Goal: Task Accomplishment & Management: Use online tool/utility

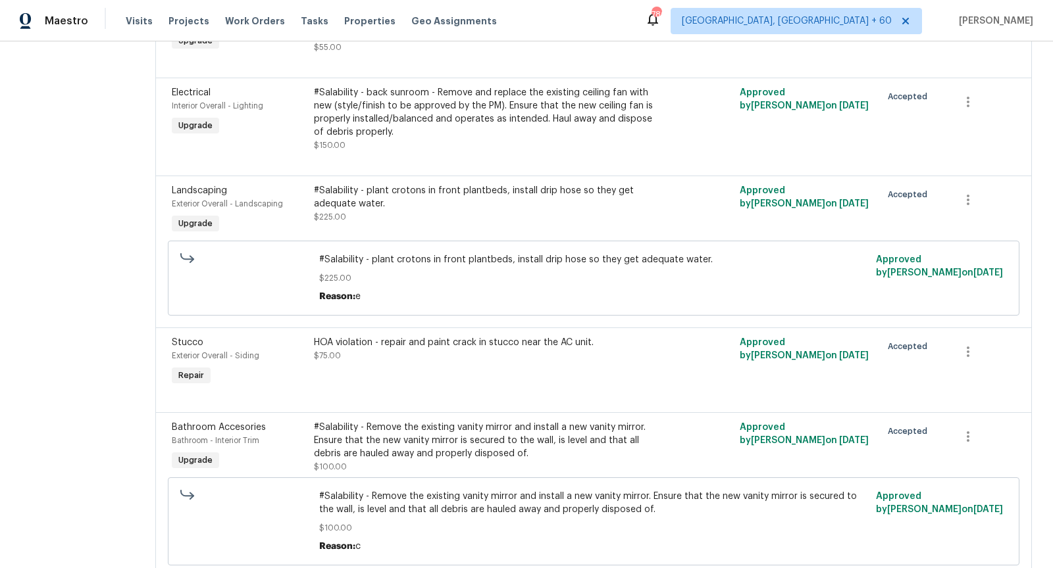
scroll to position [1606, 0]
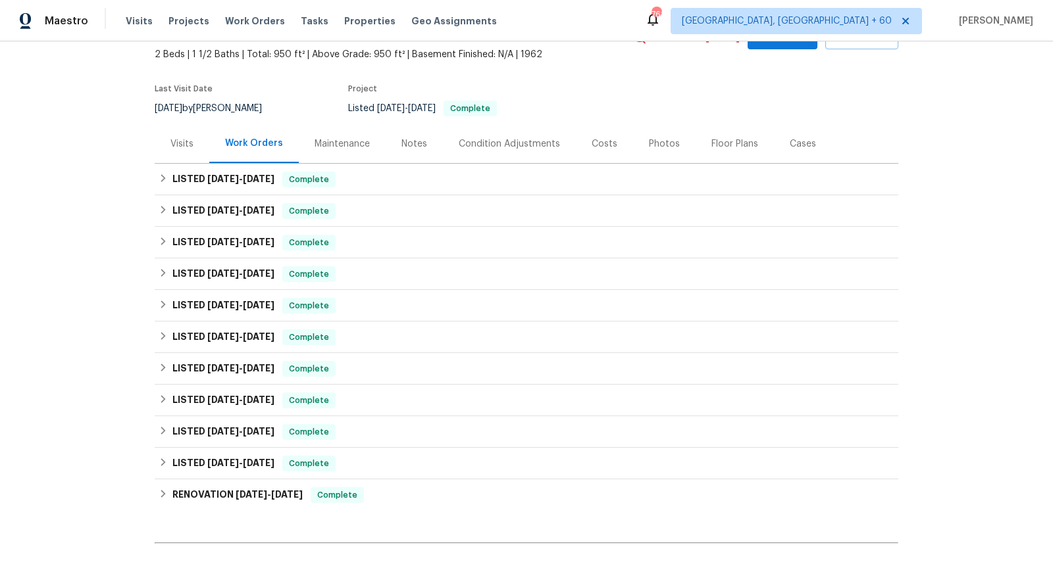
scroll to position [218, 0]
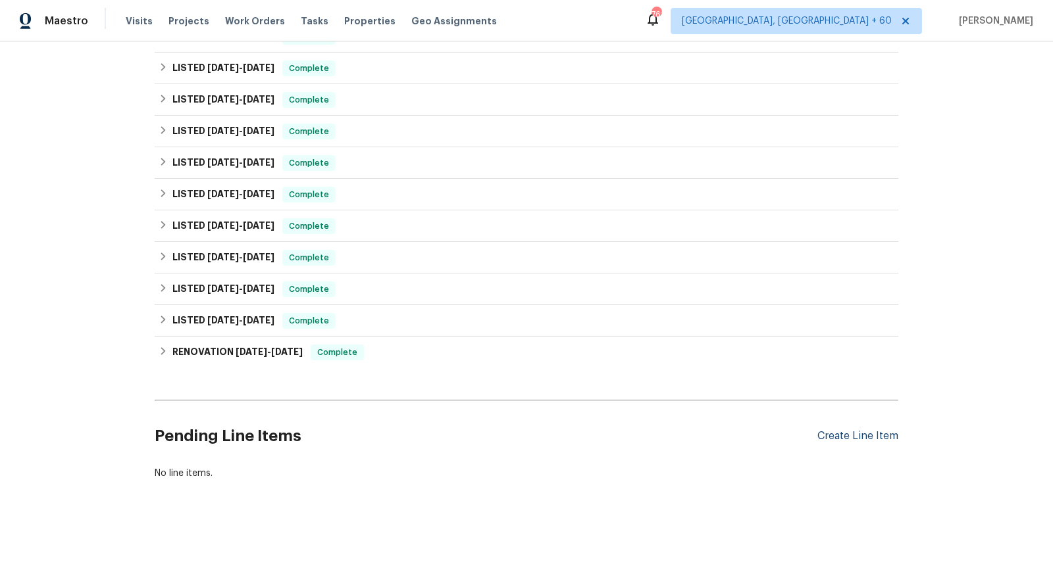
click at [850, 433] on div "Create Line Item" at bounding box center [857, 436] width 81 height 12
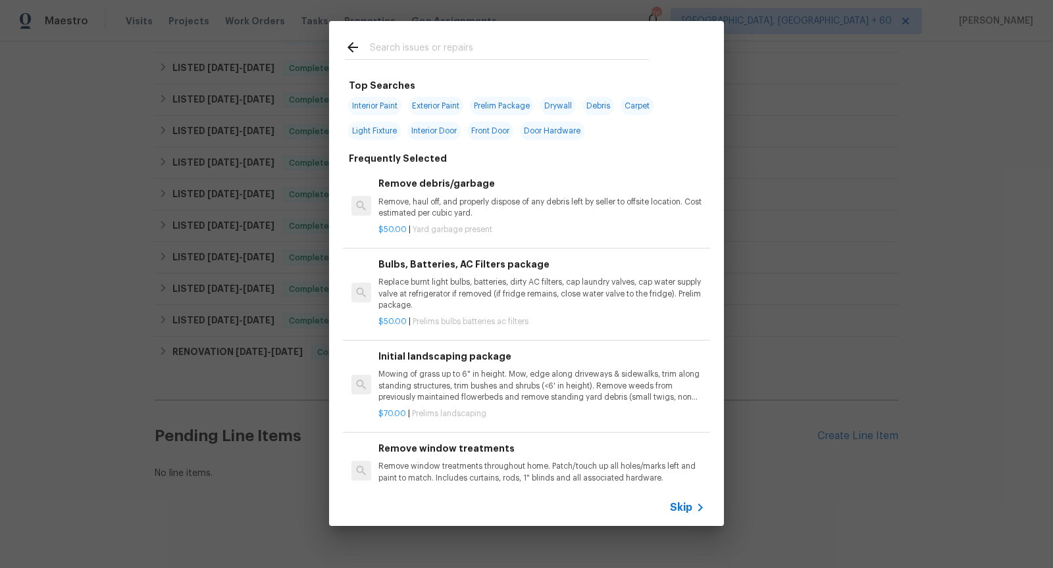
click at [674, 507] on span "Skip" at bounding box center [681, 507] width 22 height 13
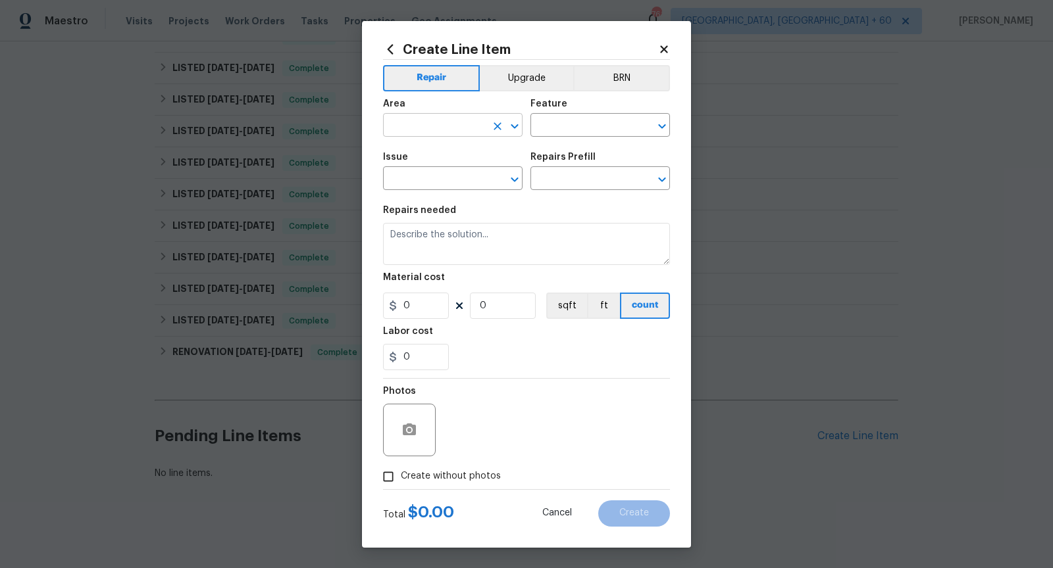
click at [518, 122] on icon "Open" at bounding box center [515, 126] width 16 height 16
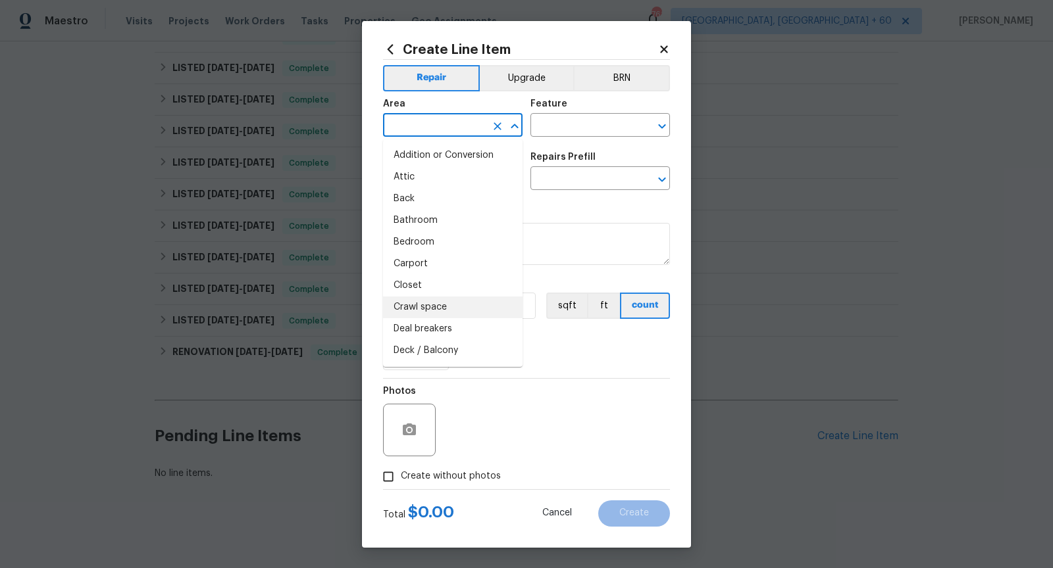
click at [469, 310] on li "Crawl space" at bounding box center [452, 308] width 139 height 22
type input "Crawl space"
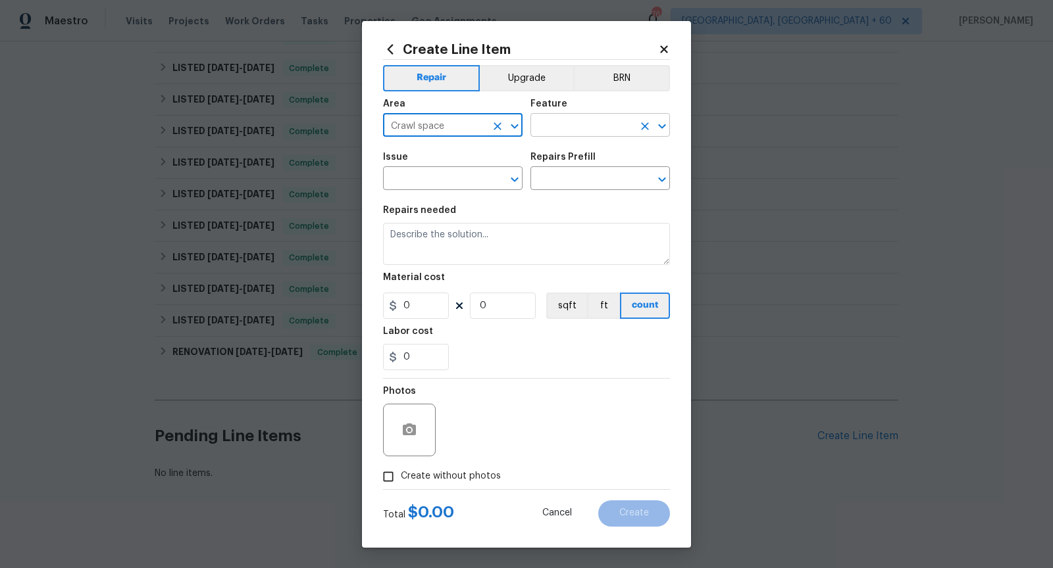
click at [659, 122] on icon "Open" at bounding box center [662, 126] width 16 height 16
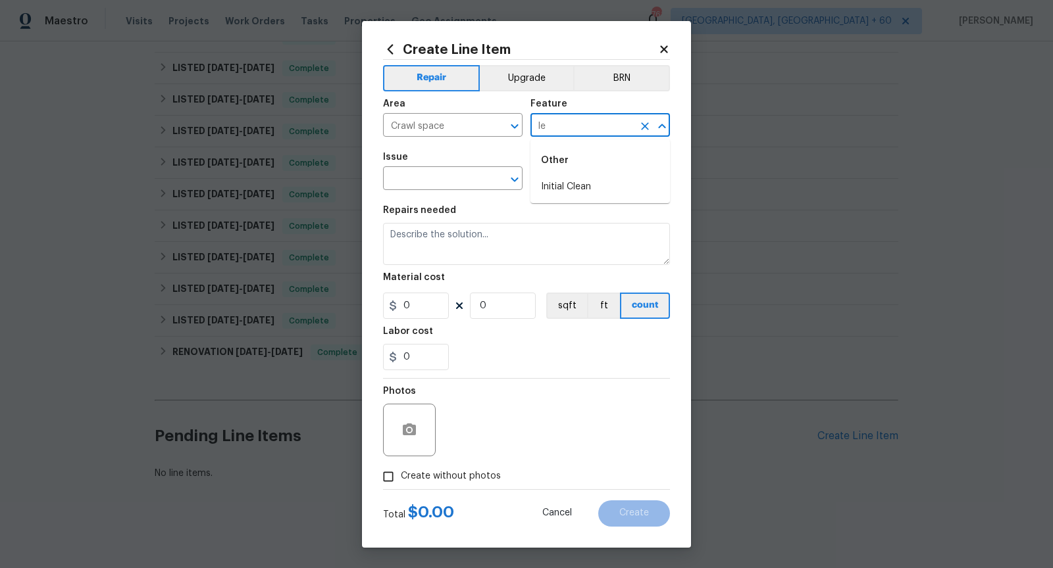
type input "l"
click at [649, 184] on li "HVAC" at bounding box center [599, 187] width 139 height 22
click at [514, 184] on icon "Open" at bounding box center [515, 180] width 16 height 16
type input "HVAC"
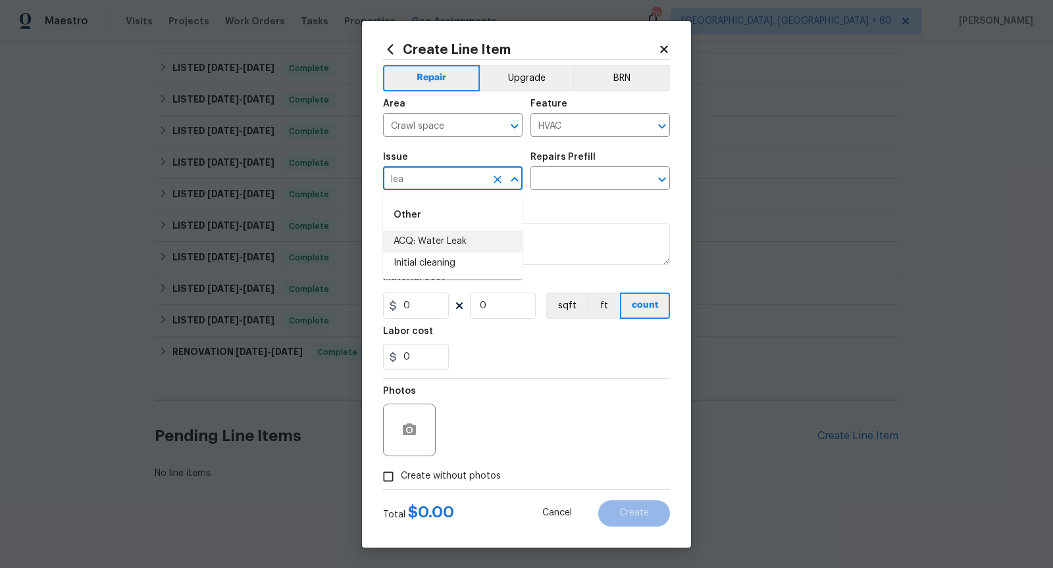
click at [514, 239] on li "ACQ: Water Leak" at bounding box center [452, 242] width 139 height 22
click at [664, 176] on icon "Open" at bounding box center [662, 180] width 16 height 16
type input "ACQ: Water Leak"
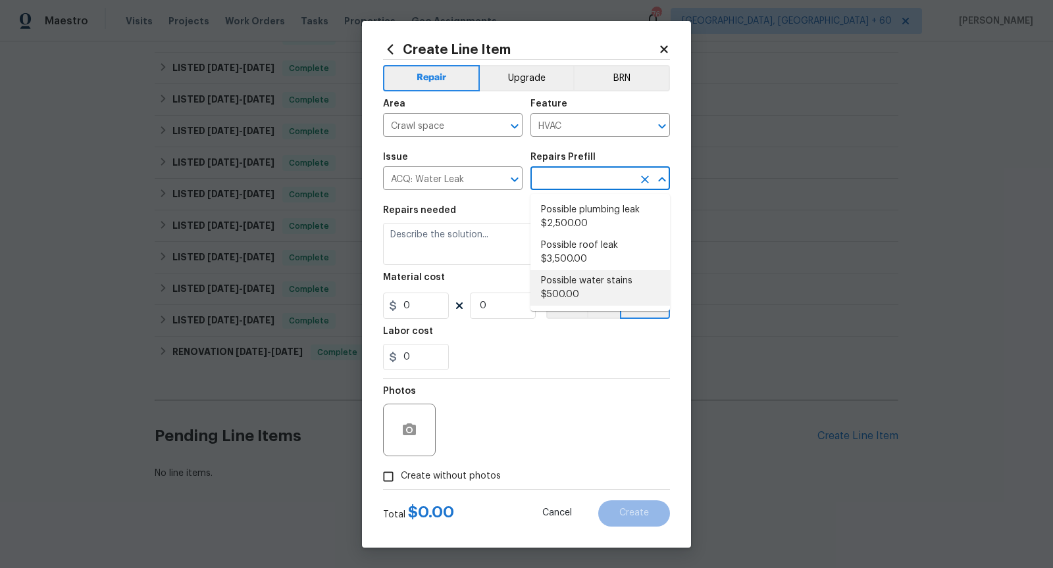
click at [585, 292] on li "Possible water stains $500.00" at bounding box center [599, 288] width 139 height 36
type input "Acquisition"
type input "Possible water stains $500.00"
type textarea "Acquisition Scope: Possible water stains"
type input "500"
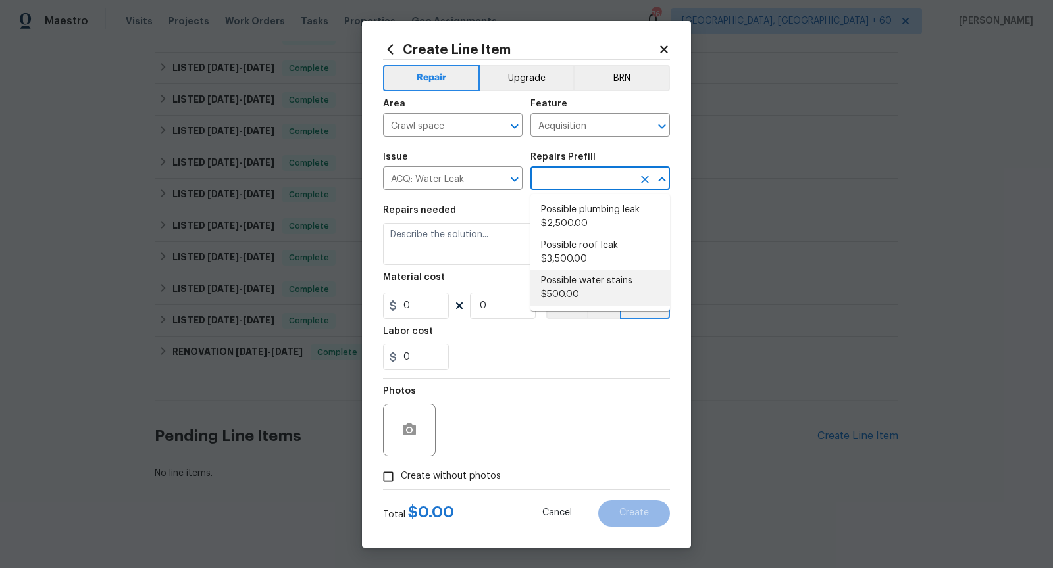
type input "1"
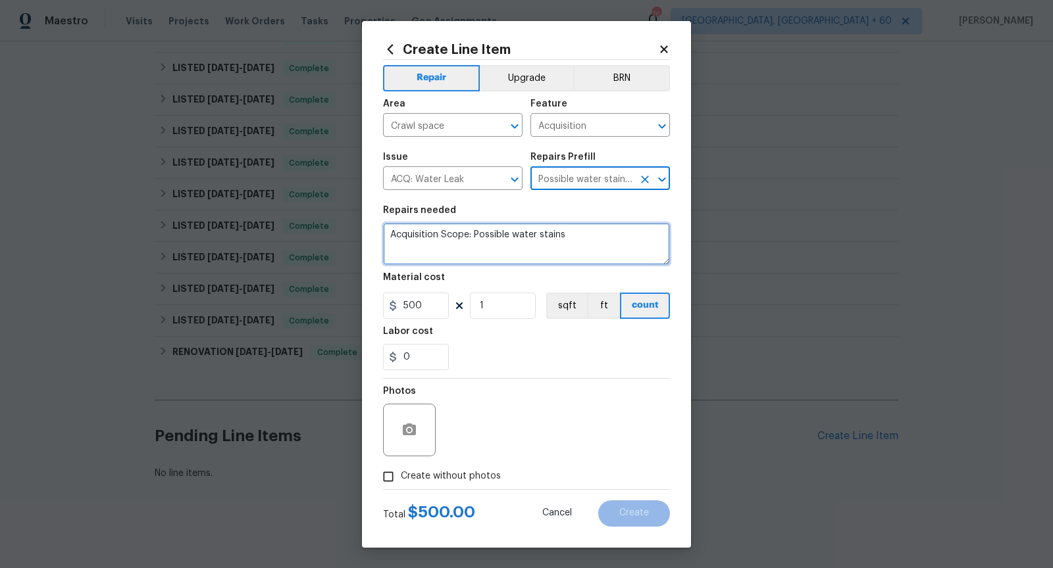
click at [530, 237] on textarea "Acquisition Scope: Possible water stains" at bounding box center [526, 244] width 287 height 42
paste textarea "here was water leaking from the it likely from the HVAC condensation or somethi…"
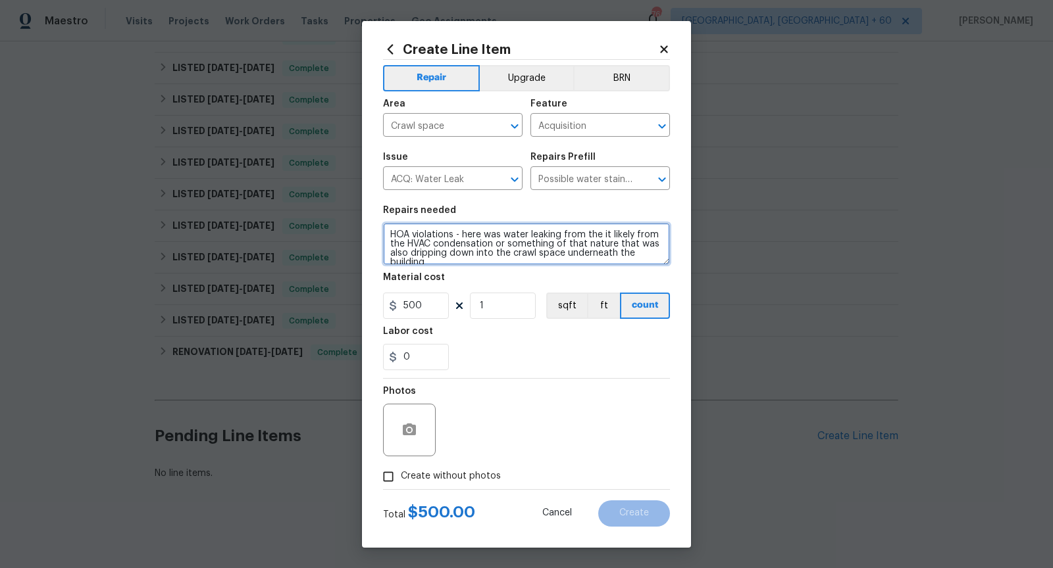
scroll to position [3, 0]
drag, startPoint x: 499, startPoint y: 231, endPoint x: 463, endPoint y: 234, distance: 35.7
click at [463, 234] on textarea "HOA violations - here was water leaking from the it likely from the HVAC conden…" at bounding box center [526, 244] width 287 height 42
drag, startPoint x: 570, startPoint y: 234, endPoint x: 547, endPoint y: 237, distance: 22.6
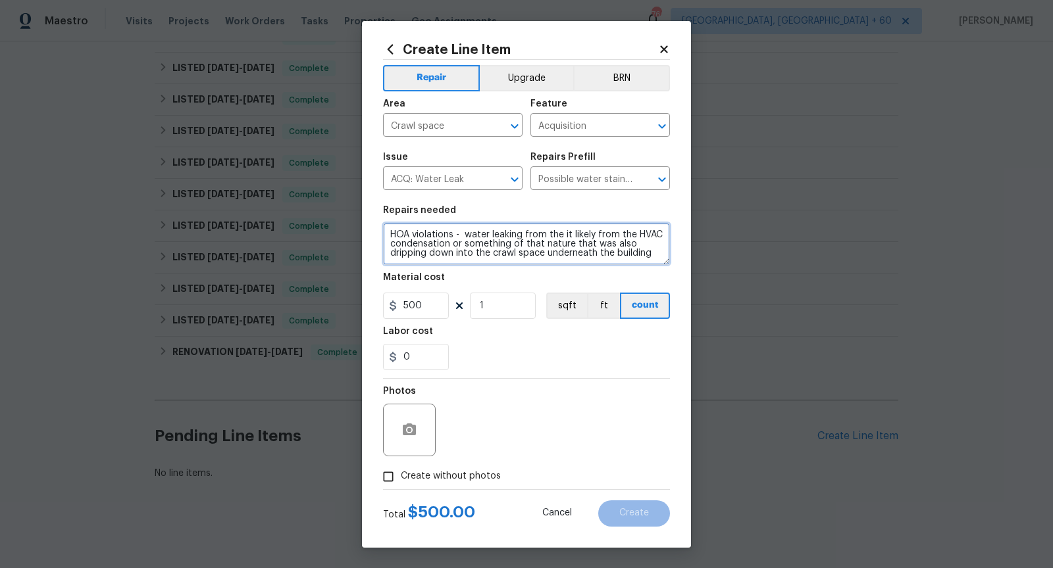
click at [547, 237] on textarea "HOA violations - water leaking from the it likely from the HVAC condensation or…" at bounding box center [526, 244] width 287 height 42
click at [651, 252] on textarea "HOA violations - water leaking from likely from the HVAC condensation or someth…" at bounding box center [526, 244] width 287 height 42
type textarea "HOA violations - water leaking from likely from the HVAC condensation or someth…"
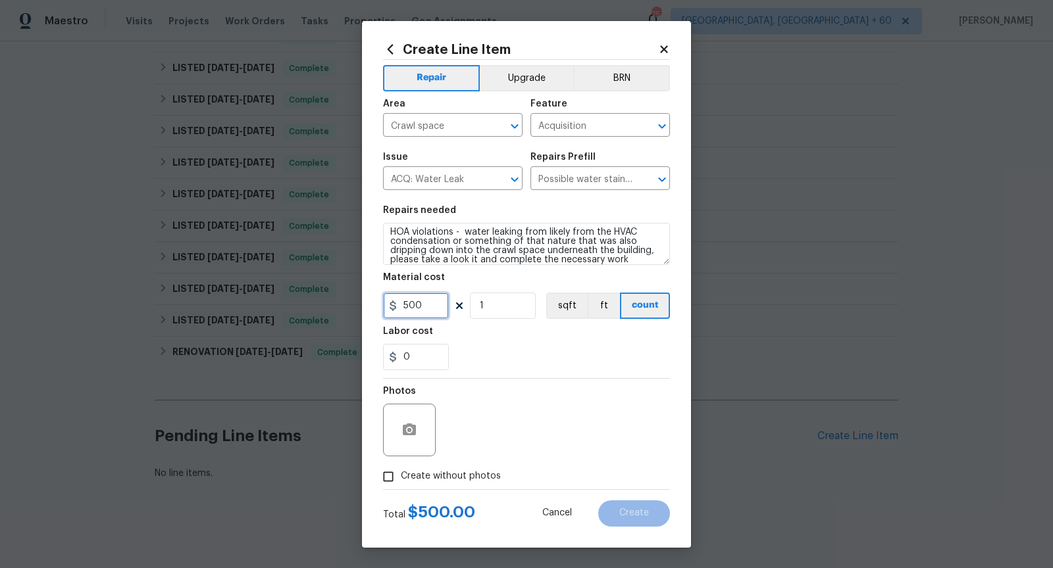
click at [429, 306] on input "500" at bounding box center [416, 306] width 66 height 26
type input "75"
click at [530, 366] on div "0" at bounding box center [526, 357] width 287 height 26
click at [393, 479] on input "Create without photos" at bounding box center [388, 476] width 25 height 25
checkbox input "true"
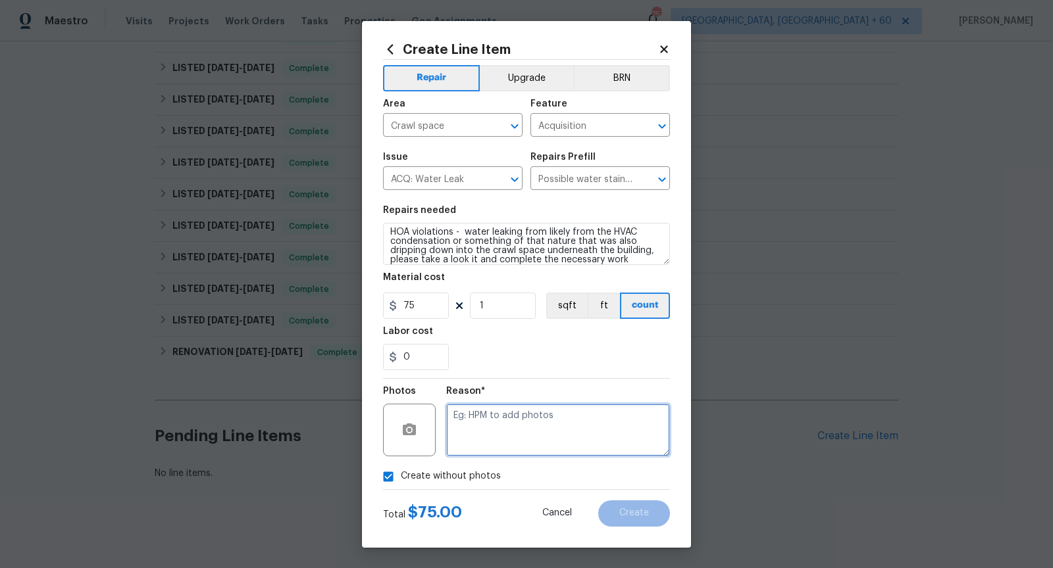
click at [488, 437] on textarea at bounding box center [558, 430] width 224 height 53
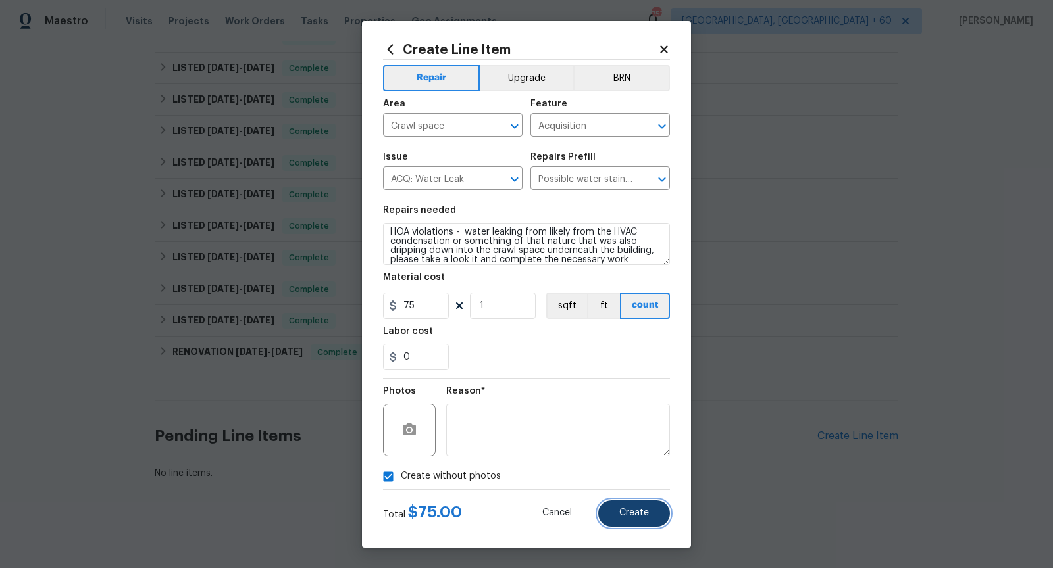
click at [652, 514] on button "Create" at bounding box center [634, 514] width 72 height 26
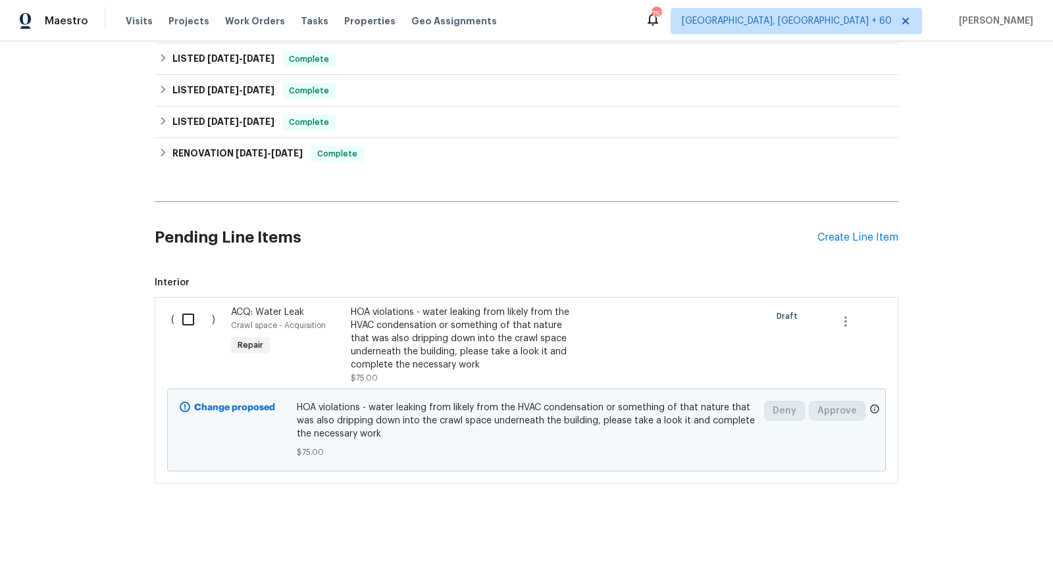
scroll to position [419, 0]
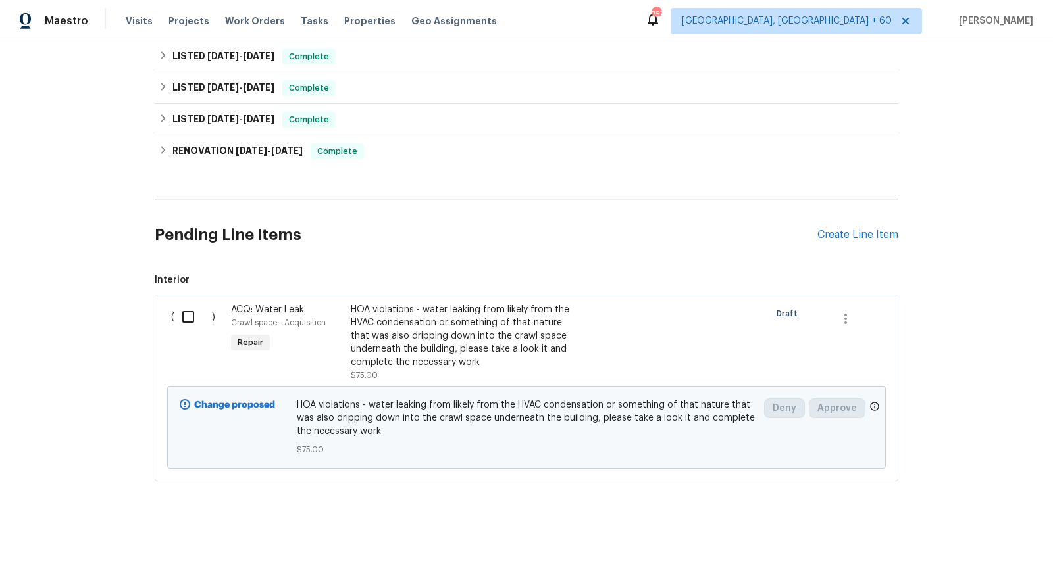
click at [187, 316] on input "checkbox" at bounding box center [192, 317] width 37 height 28
checkbox input "true"
click at [944, 529] on span "Create Work Order" at bounding box center [976, 536] width 87 height 16
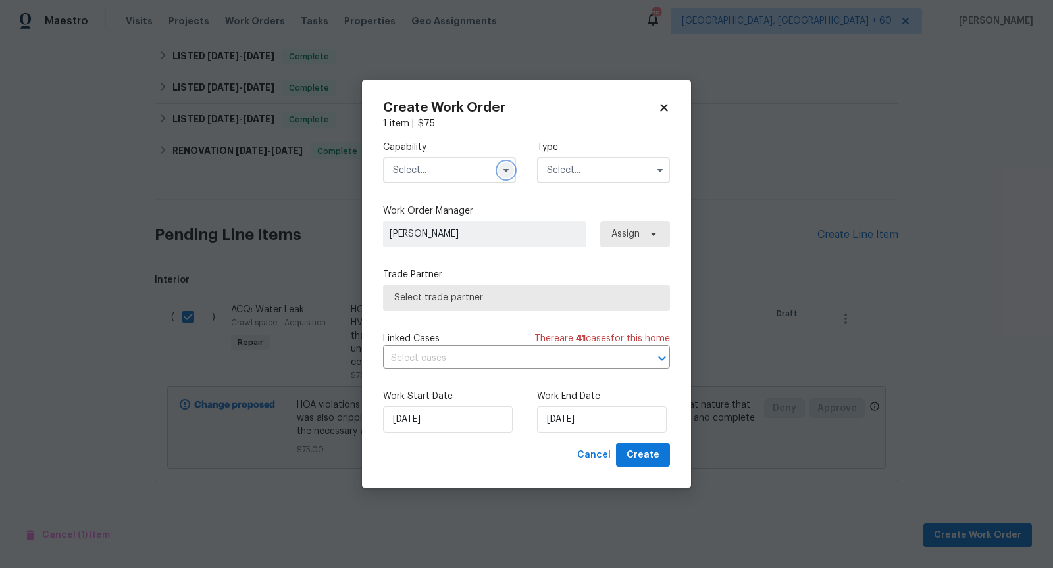
click at [504, 166] on icon "button" at bounding box center [506, 170] width 11 height 11
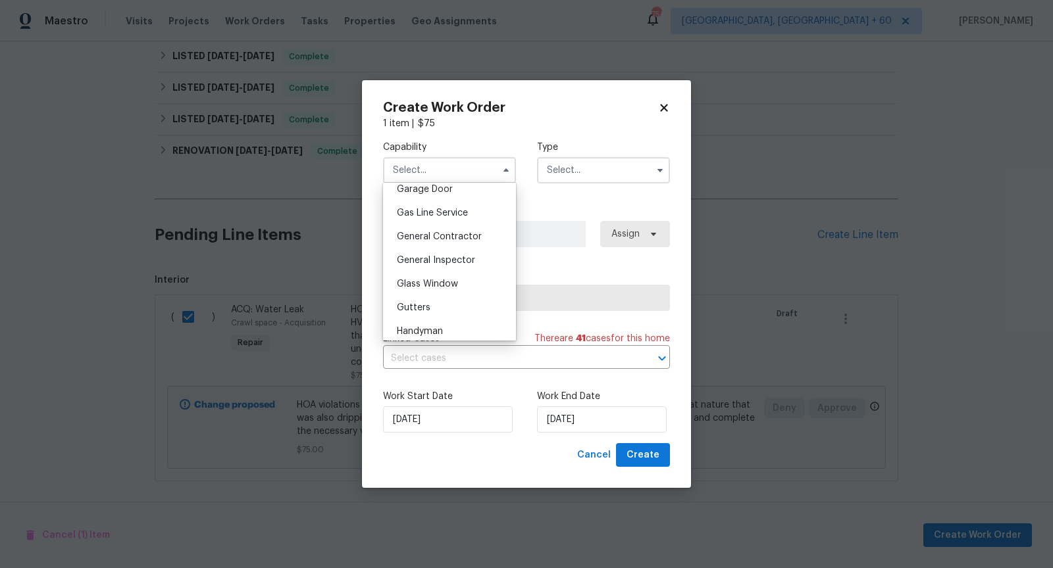
scroll to position [591, 0]
click at [455, 233] on span "General Contractor" at bounding box center [439, 236] width 85 height 9
type input "General Contractor"
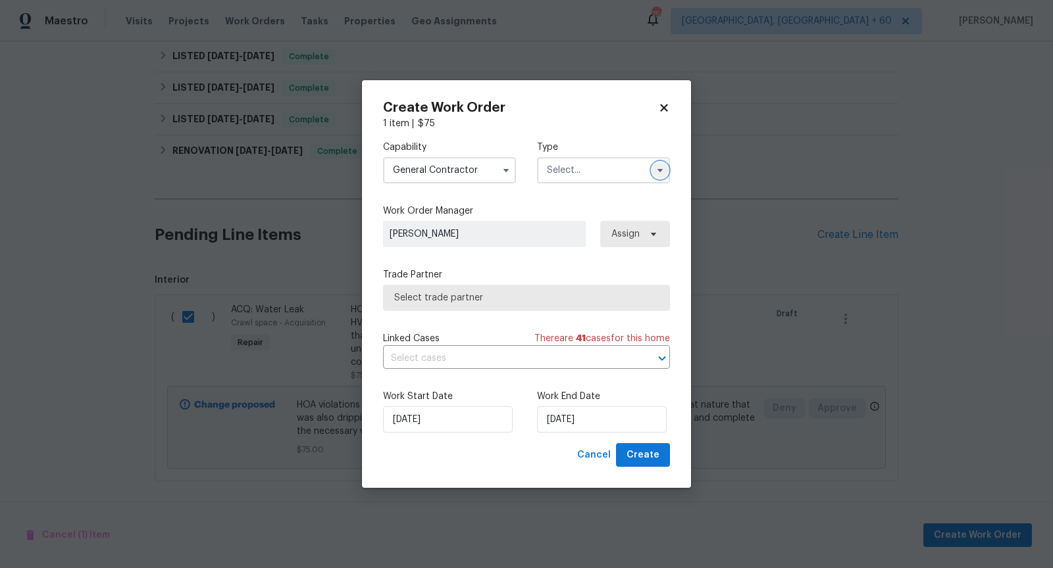
click at [660, 165] on icon "button" at bounding box center [660, 170] width 11 height 11
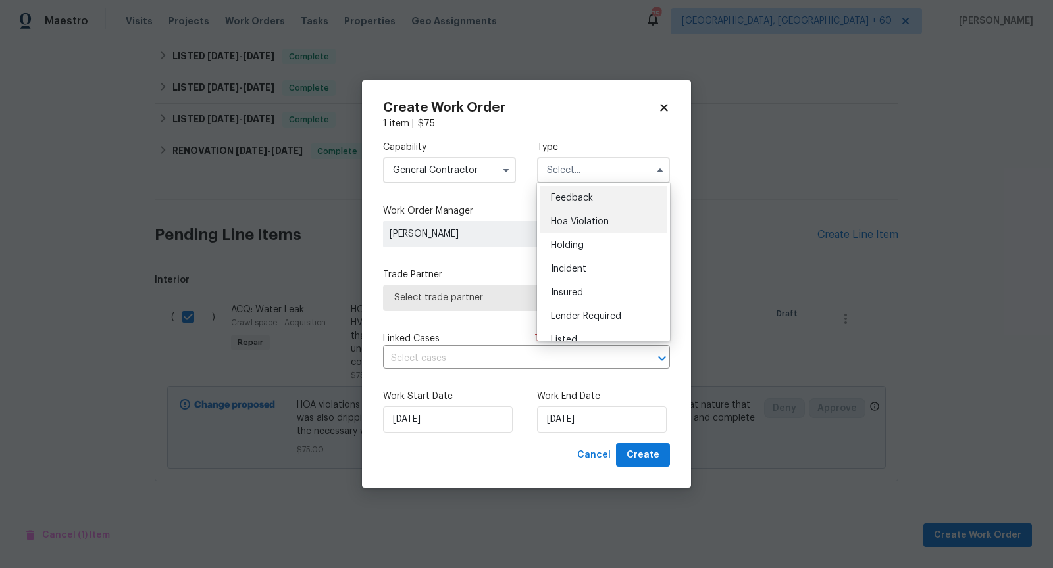
click at [576, 212] on div "Hoa Violation" at bounding box center [603, 222] width 126 height 24
type input "Hoa Violation"
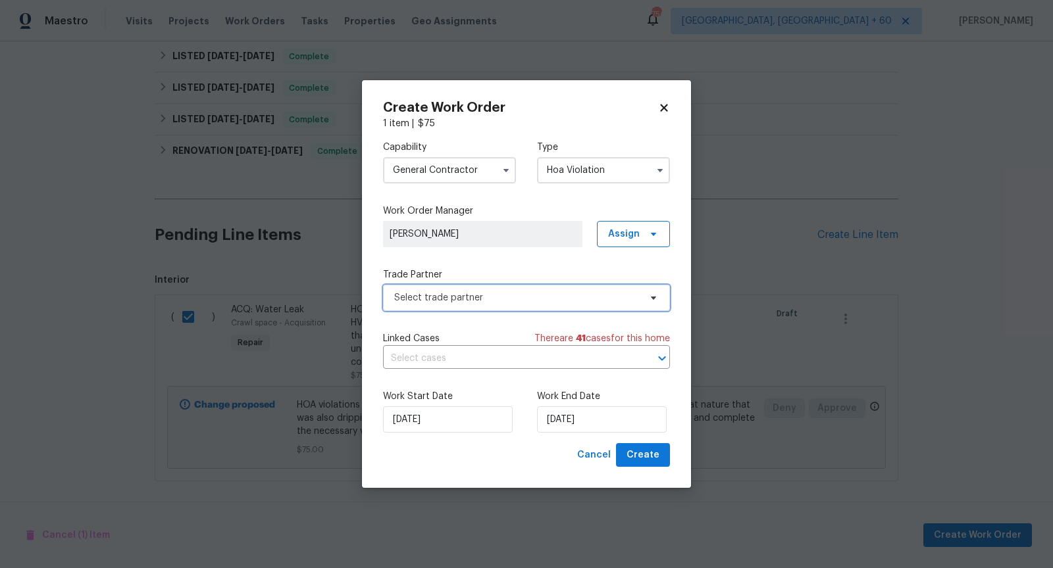
click at [496, 299] on span "Select trade partner" at bounding box center [516, 297] width 245 height 13
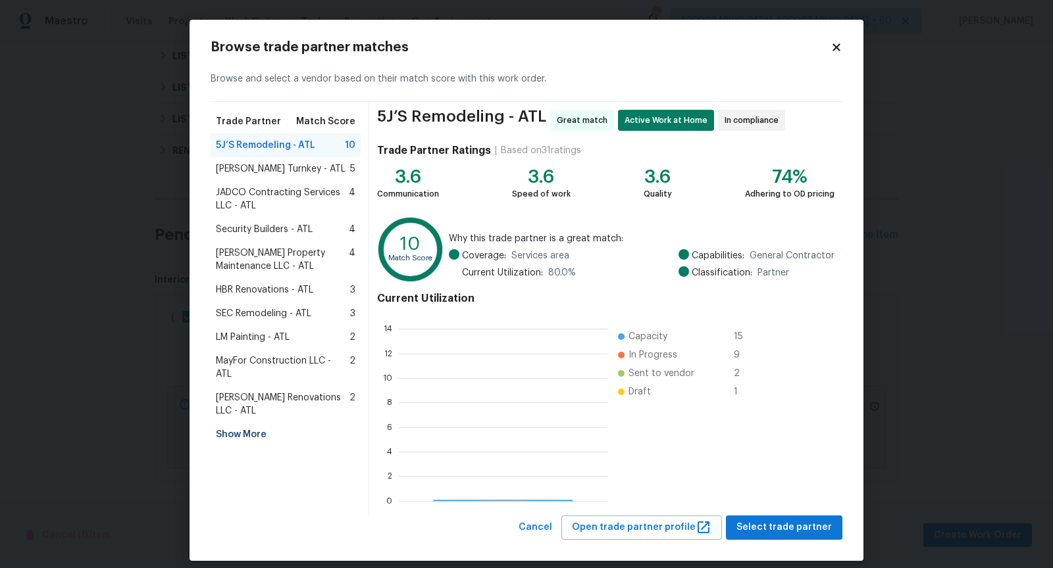
scroll to position [184, 208]
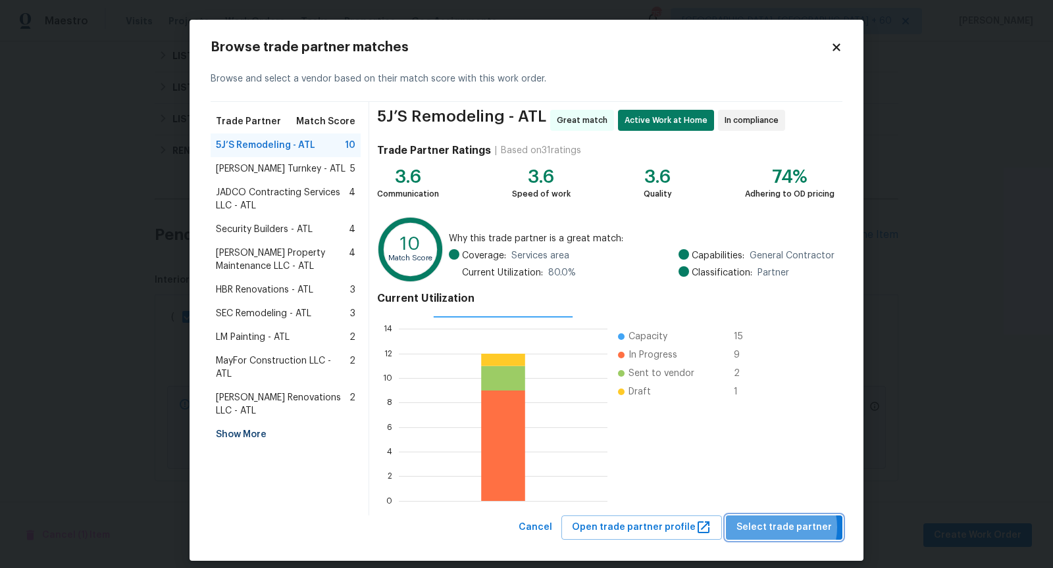
click at [777, 527] on span "Select trade partner" at bounding box center [783, 528] width 95 height 16
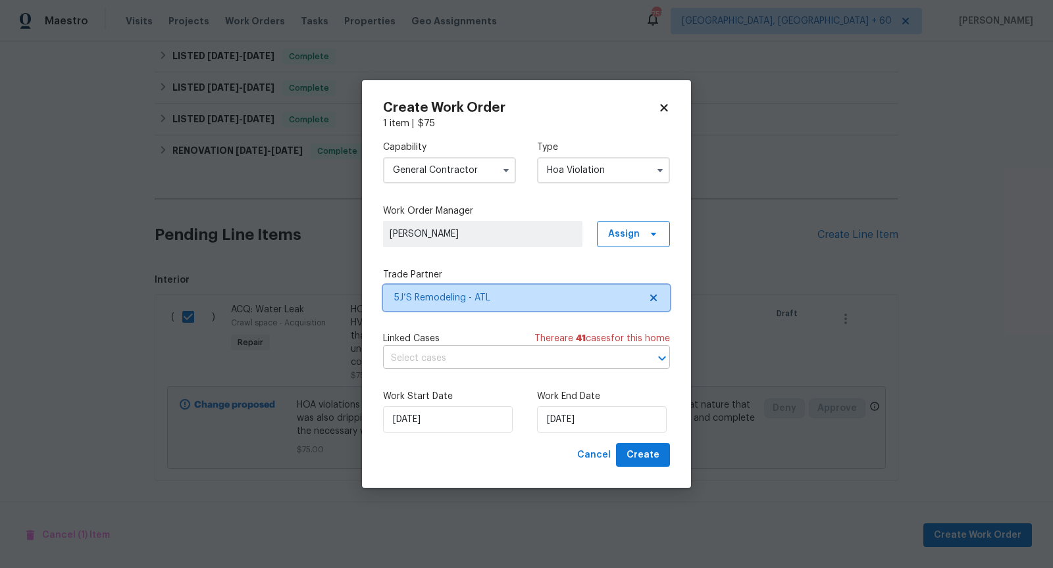
click at [662, 359] on icon "Open" at bounding box center [661, 359] width 7 height 5
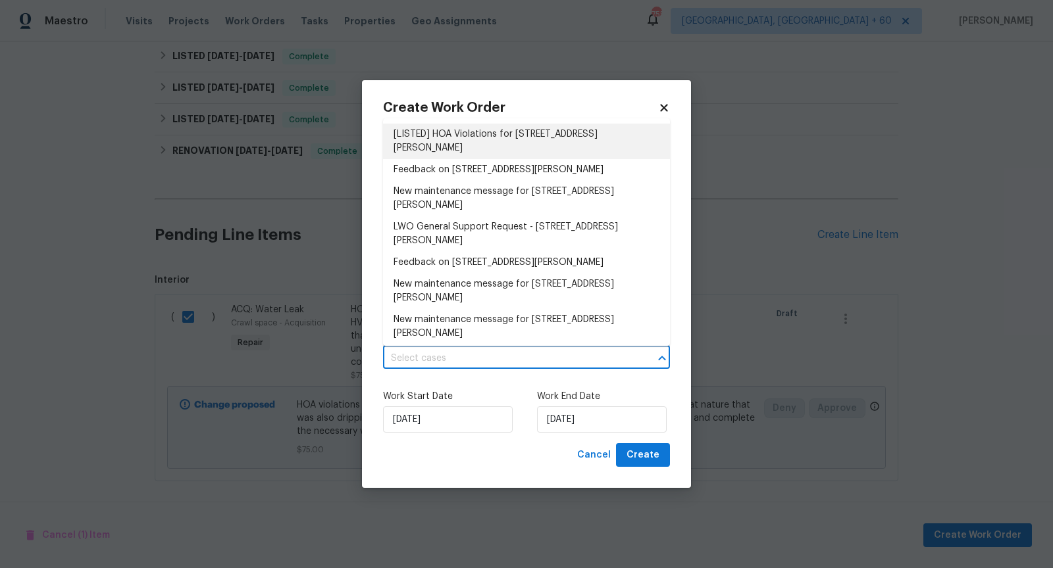
click at [457, 143] on li "[LISTED] HOA Violations for 2232 Dunseath Ave NW Apt 202, Atlanta, GA 30318" at bounding box center [526, 142] width 287 height 36
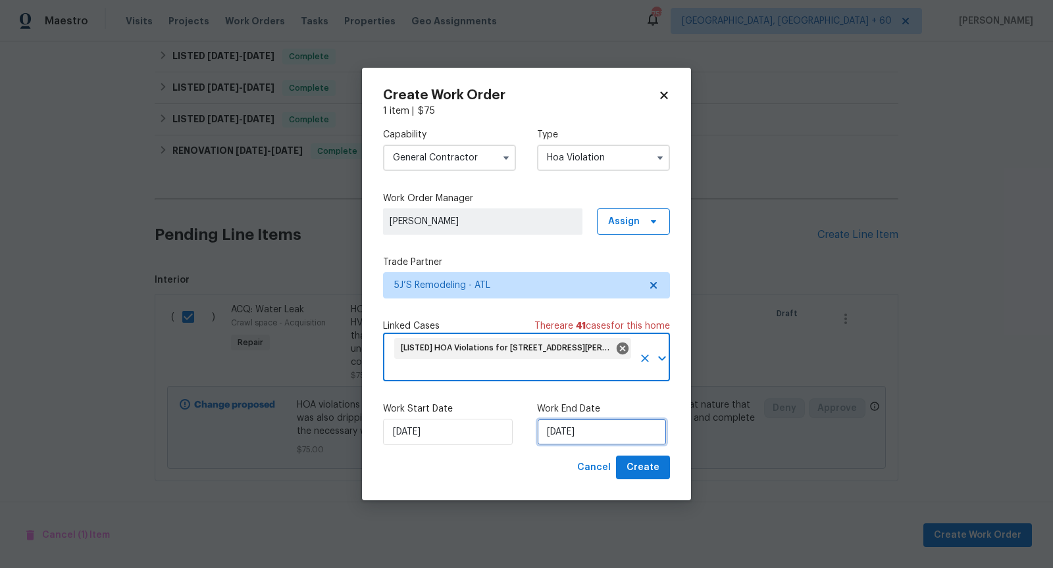
click at [576, 433] on input "04/09/2025" at bounding box center [602, 432] width 130 height 26
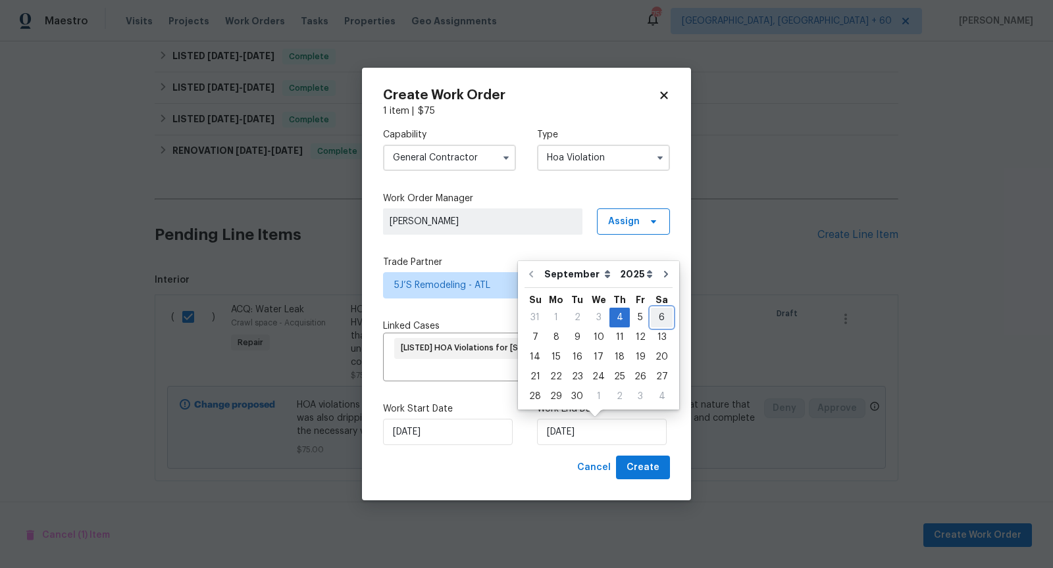
click at [659, 316] on div "6" at bounding box center [662, 318] width 22 height 18
type input "06/09/2025"
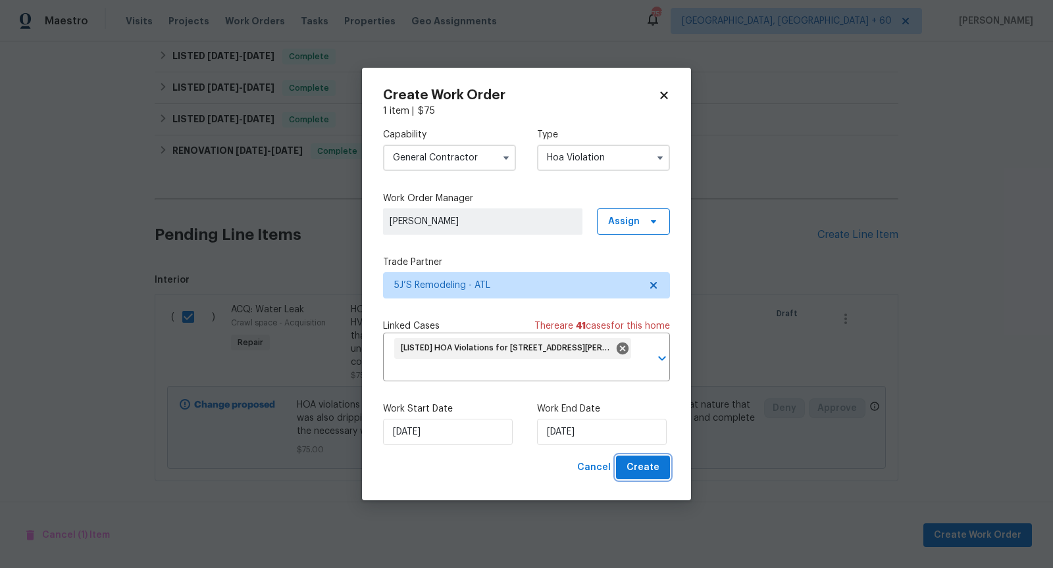
click at [655, 472] on span "Create" at bounding box center [642, 468] width 33 height 16
checkbox input "false"
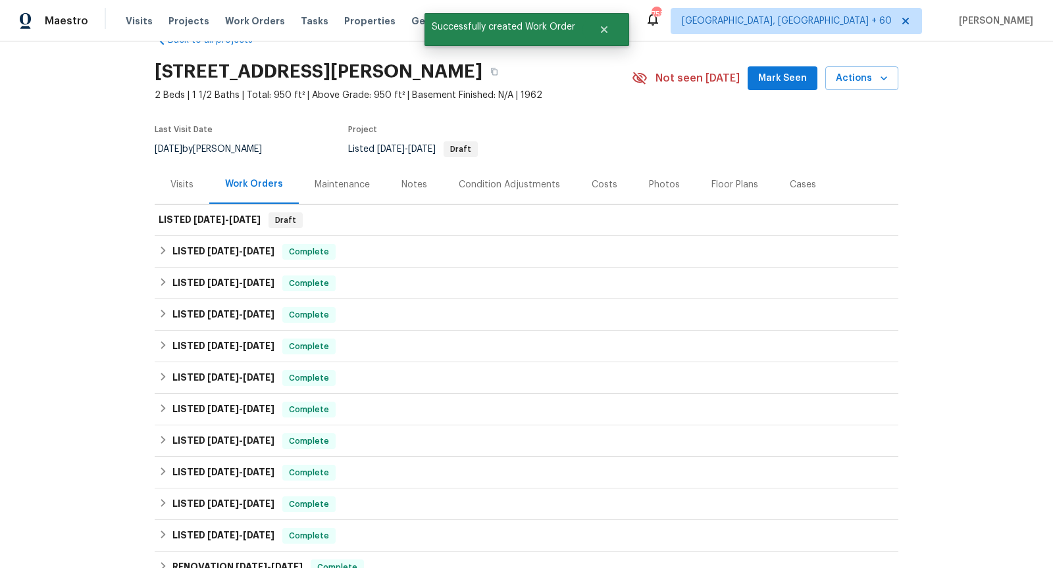
scroll to position [0, 0]
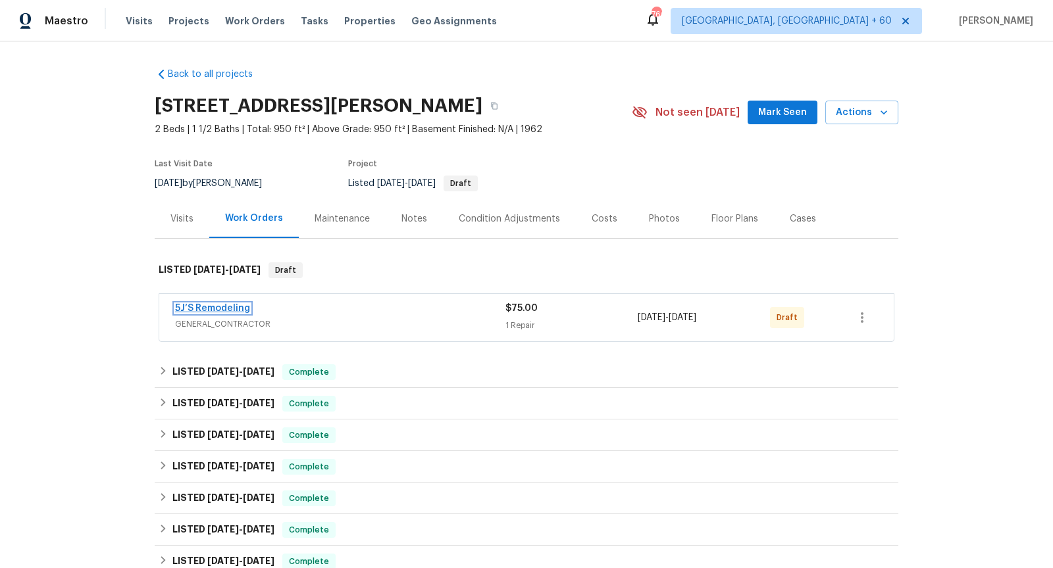
click at [224, 309] on link "5J’S Remodeling" at bounding box center [212, 308] width 75 height 9
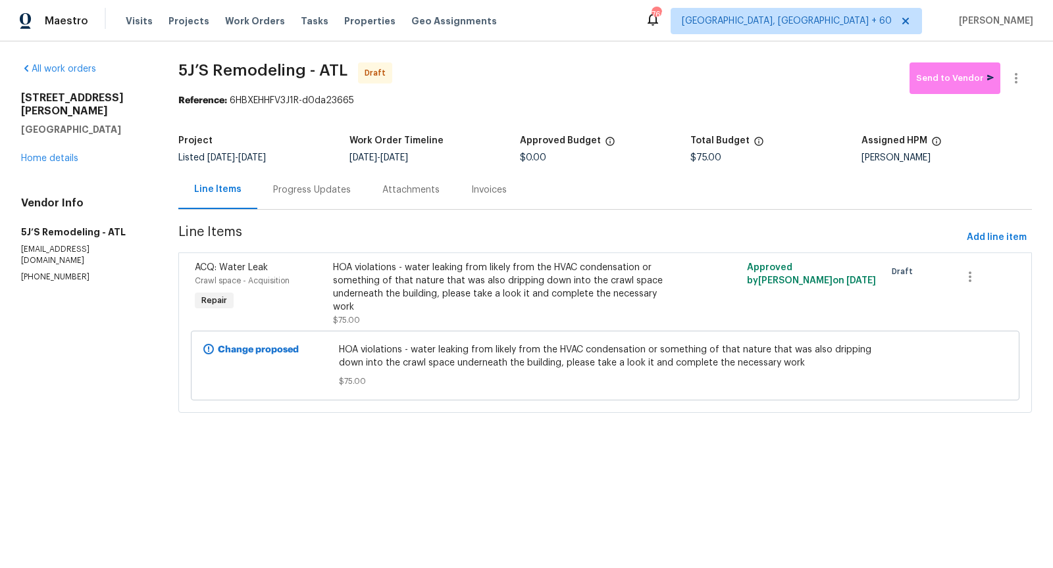
click at [329, 199] on div "Progress Updates" at bounding box center [311, 189] width 109 height 39
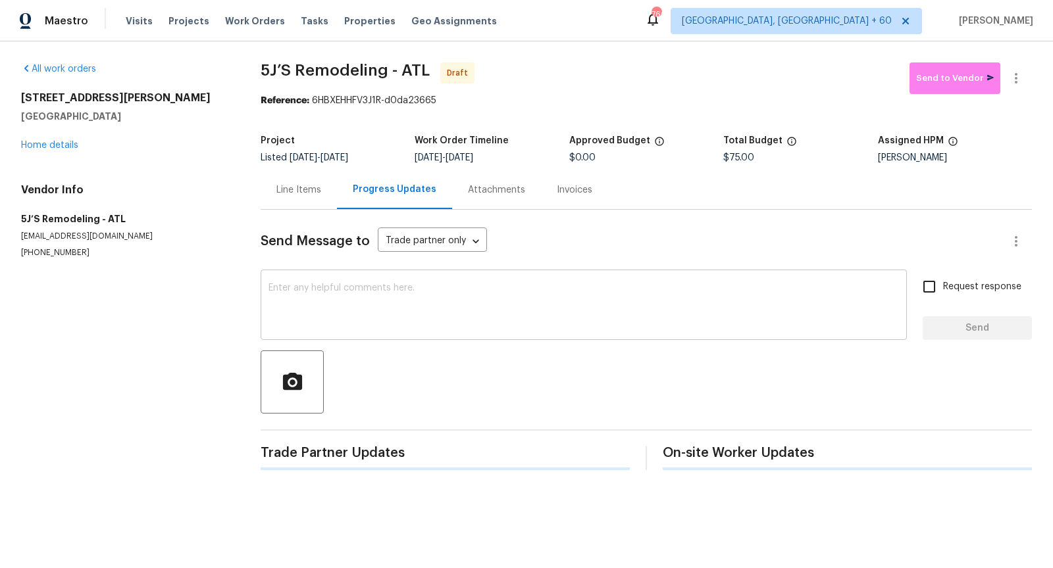
click at [338, 298] on textarea at bounding box center [583, 307] width 630 height 46
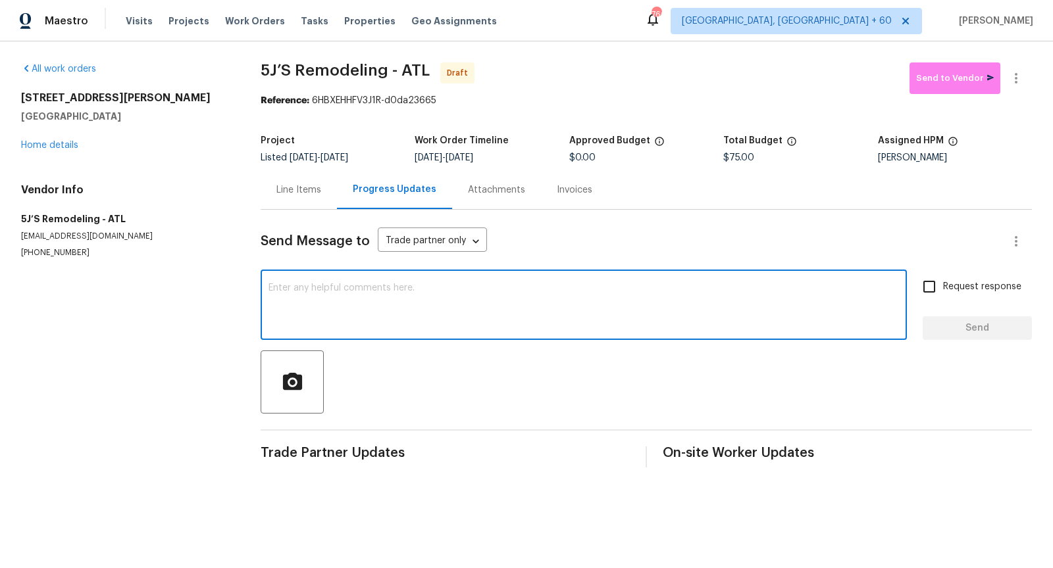
paste textarea "Hi, I'm Pranesh from Opendoor. Just wanted to check if you received the workord…"
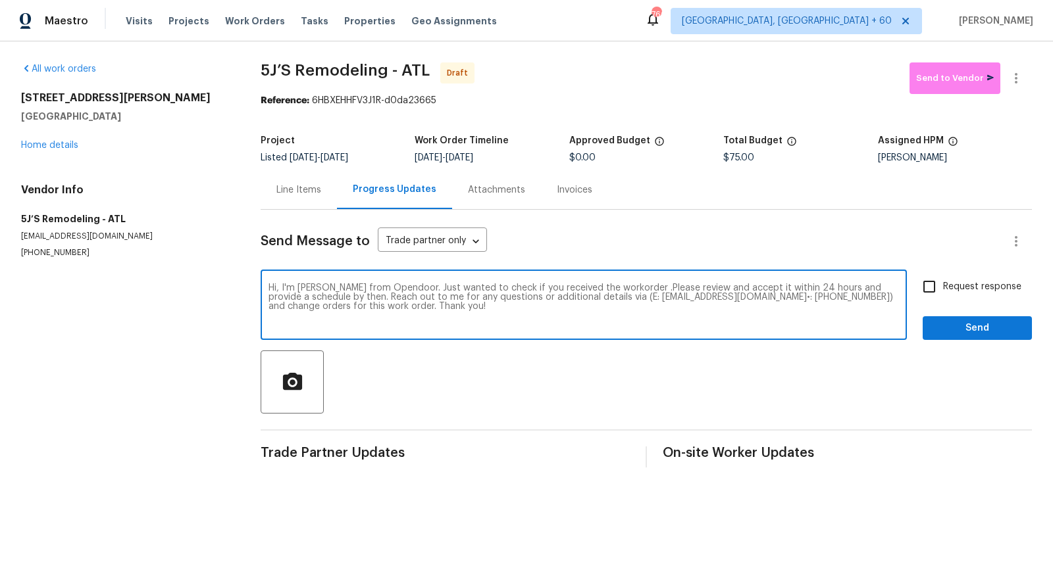
type textarea "Hi, I'm Pranesh from Opendoor. Just wanted to check if you received the workord…"
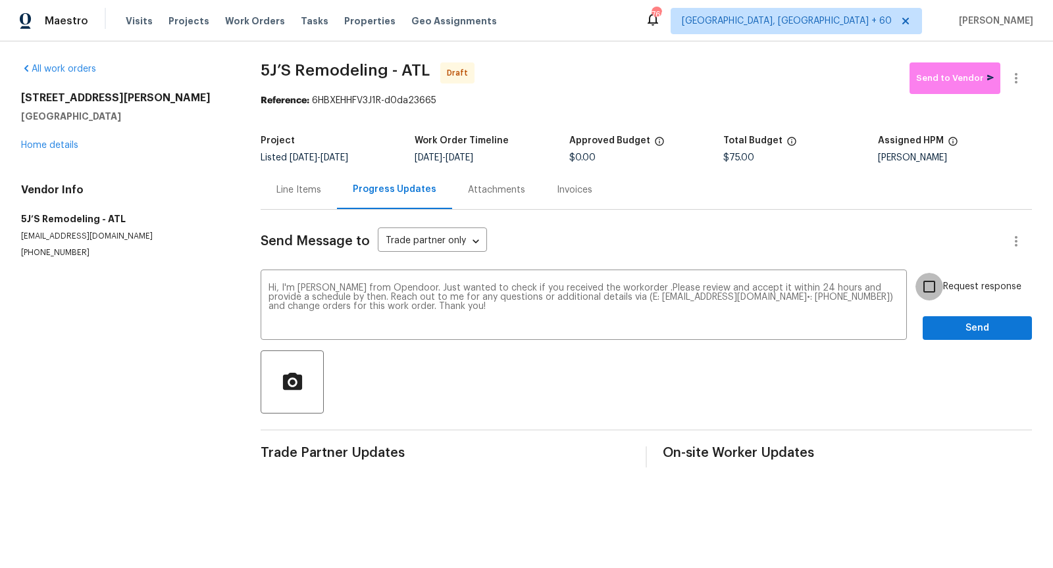
click at [933, 282] on input "Request response" at bounding box center [929, 287] width 28 height 28
checkbox input "true"
click at [972, 332] on span "Send" at bounding box center [977, 328] width 88 height 16
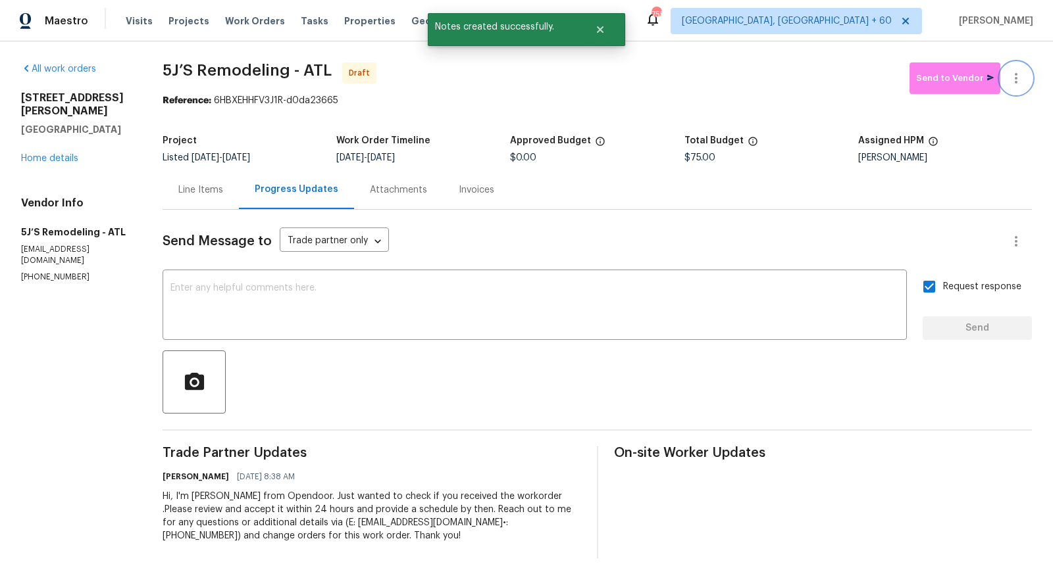
click at [1010, 89] on button "button" at bounding box center [1016, 78] width 32 height 32
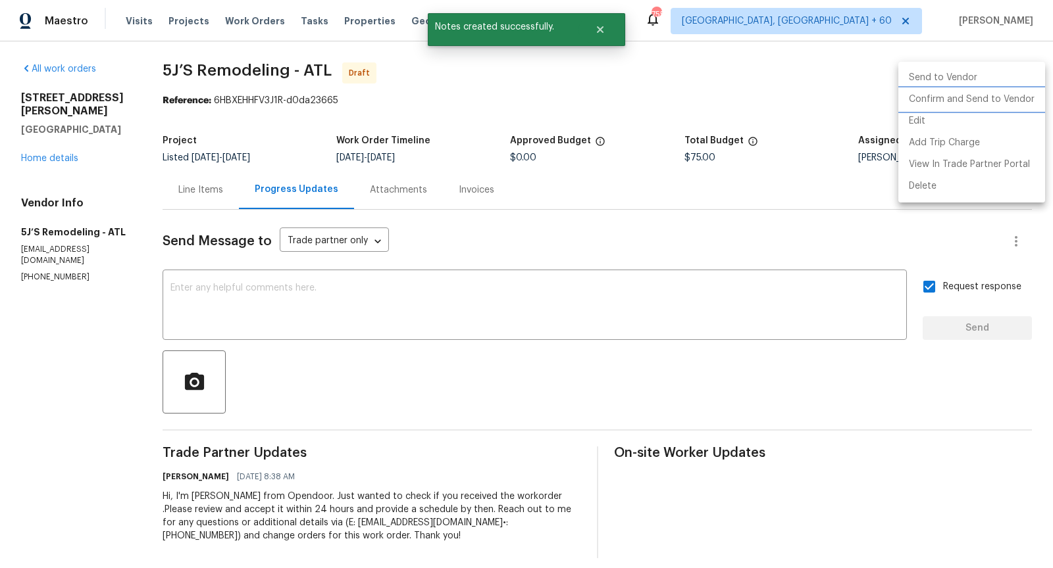
click at [947, 106] on li "Confirm and Send to Vendor" at bounding box center [971, 100] width 147 height 22
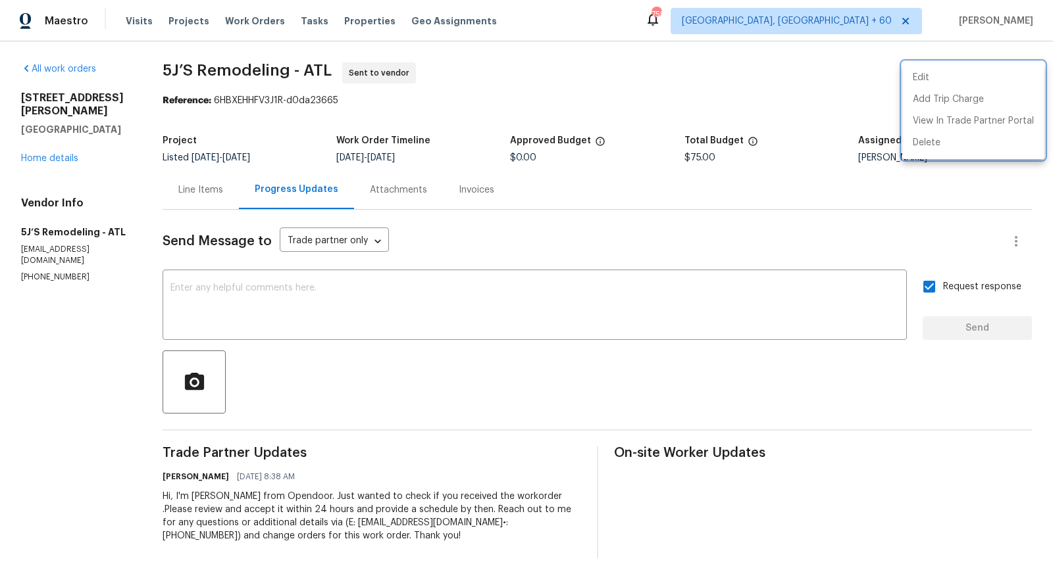
click at [43, 164] on div at bounding box center [526, 284] width 1053 height 568
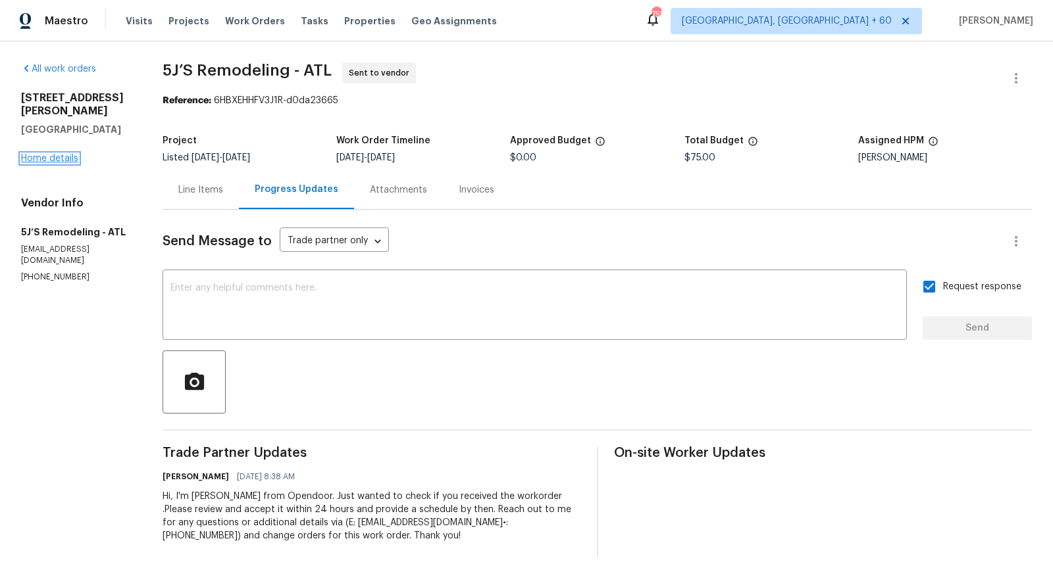
click at [44, 160] on link "Home details" at bounding box center [49, 158] width 57 height 9
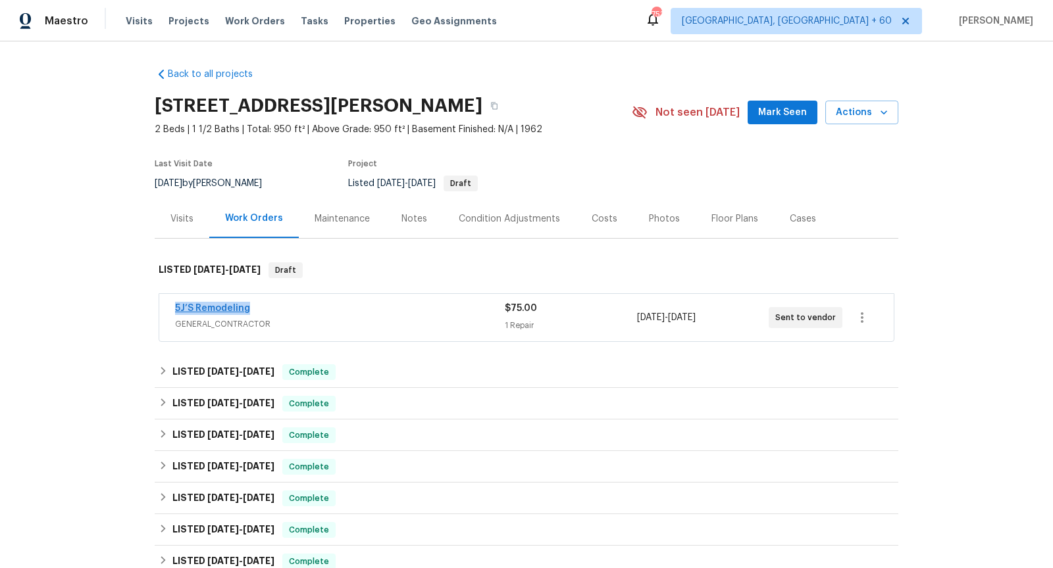
drag, startPoint x: 261, startPoint y: 306, endPoint x: 176, endPoint y: 305, distance: 84.9
click at [176, 305] on div "5J’S Remodeling" at bounding box center [340, 310] width 330 height 16
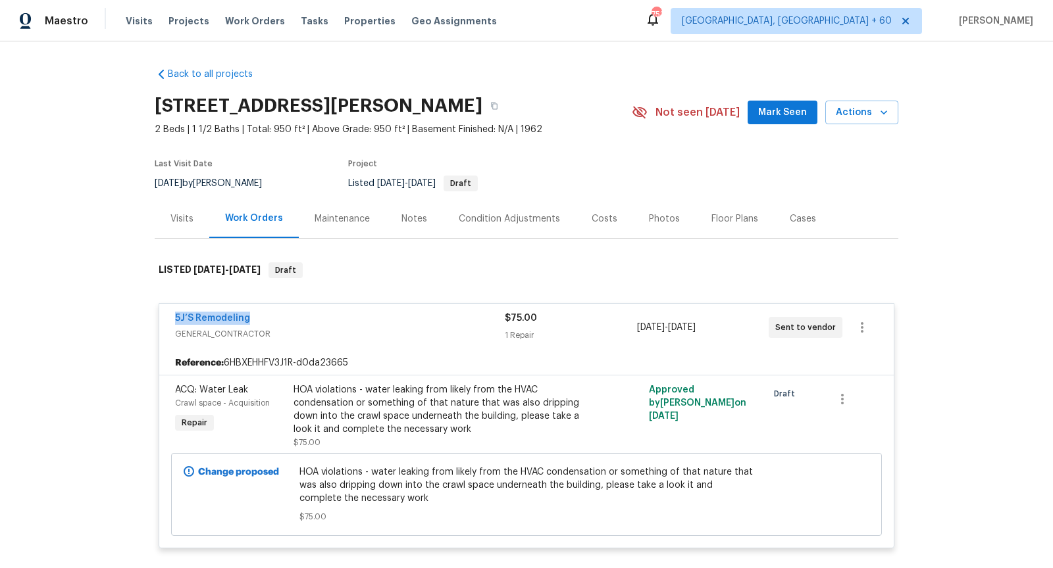
copy link "5J’S Remodeling"
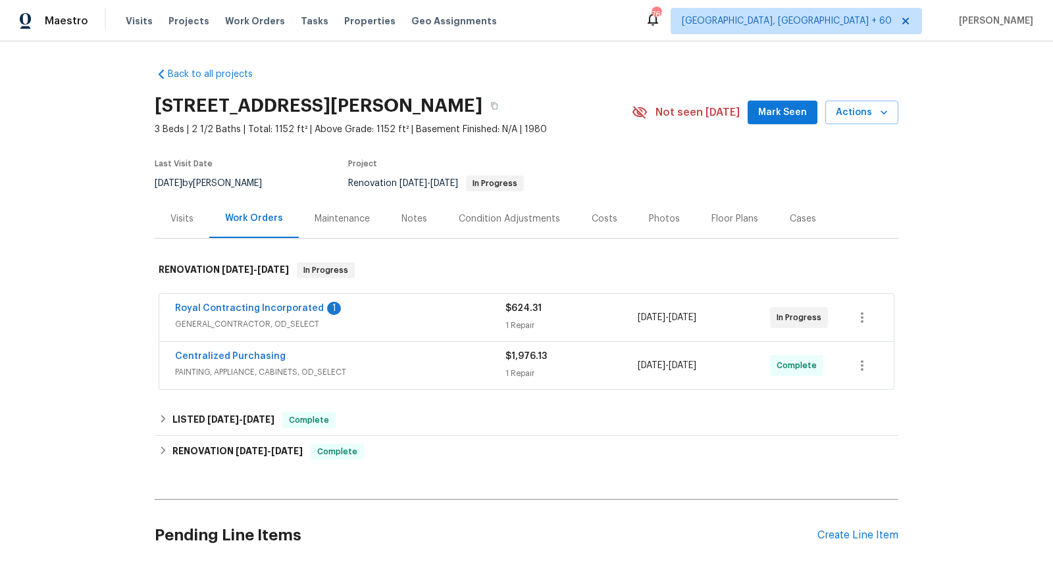
click at [399, 316] on div "Royal Contracting Incorporated 1" at bounding box center [340, 310] width 330 height 16
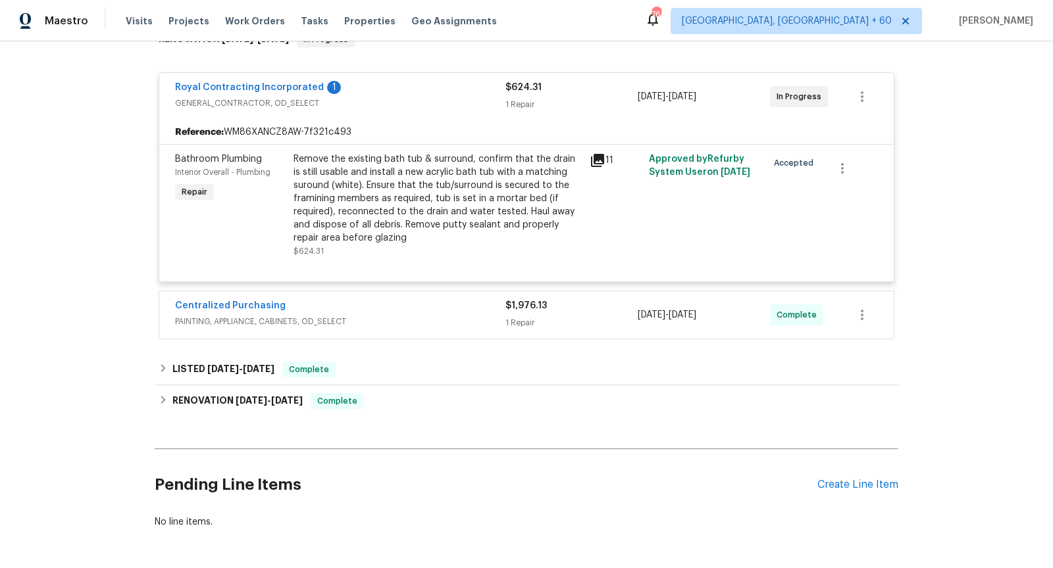
scroll to position [257, 0]
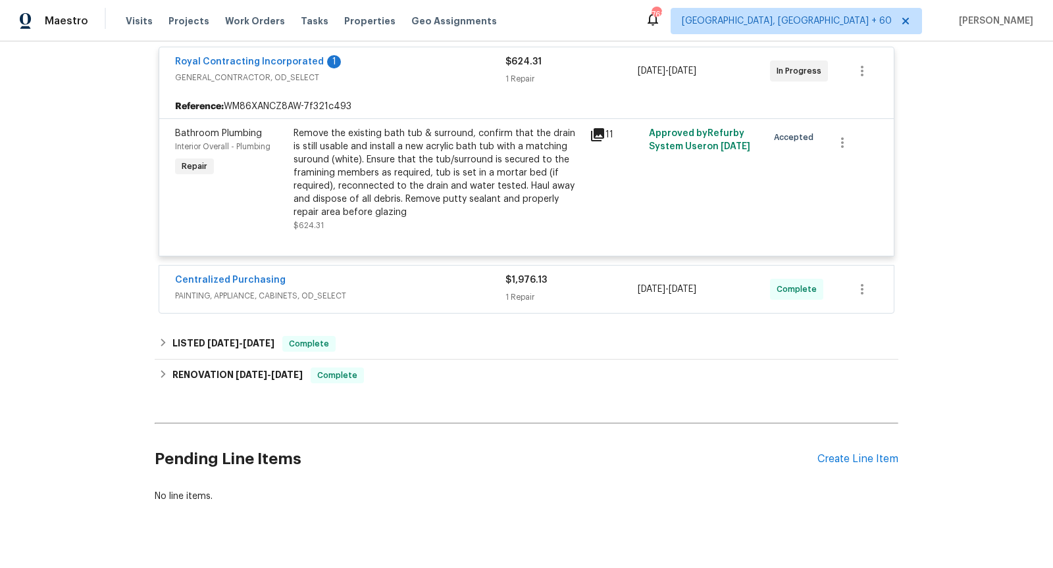
click at [387, 291] on span "PAINTING, APPLIANCE, CABINETS, OD_SELECT" at bounding box center [340, 295] width 330 height 13
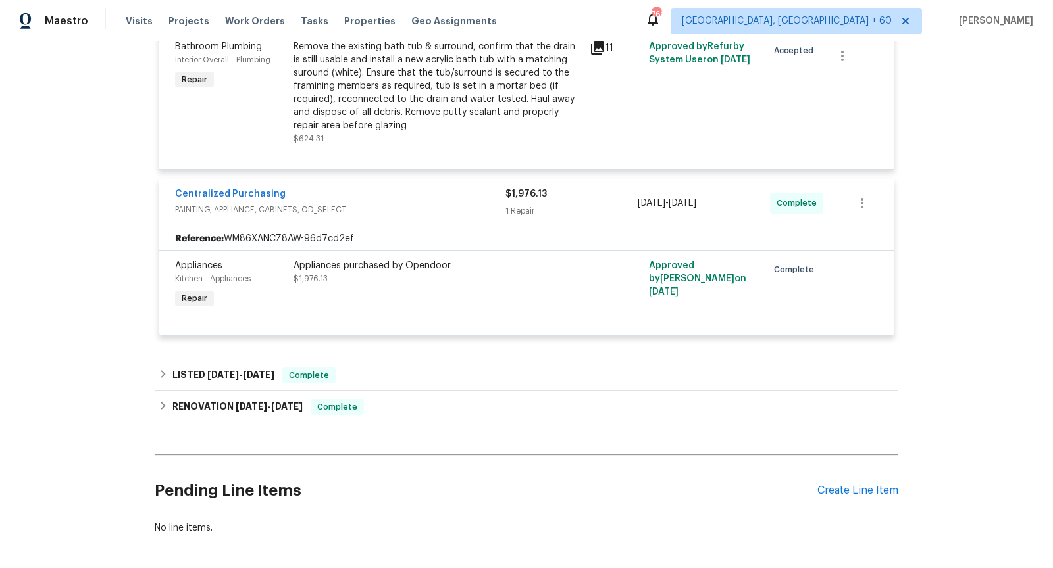
scroll to position [397, 0]
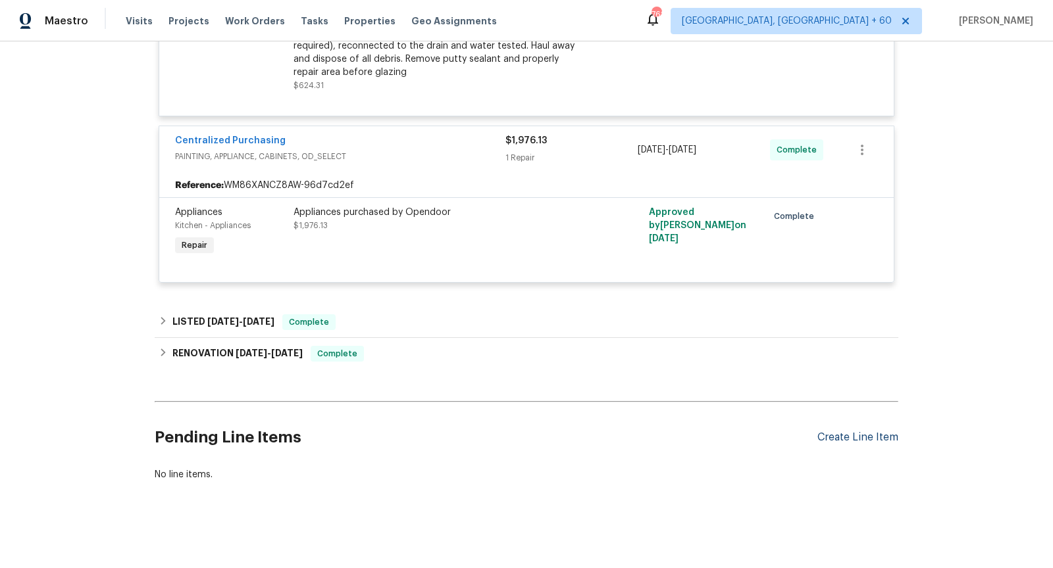
click at [845, 437] on div "Create Line Item" at bounding box center [857, 438] width 81 height 12
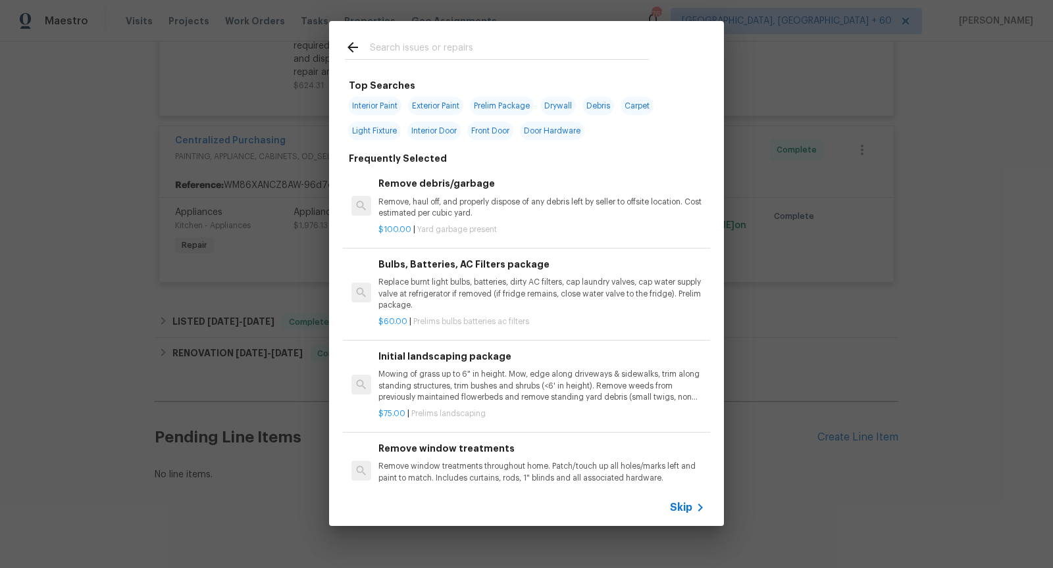
click at [691, 503] on span "Skip" at bounding box center [681, 507] width 22 height 13
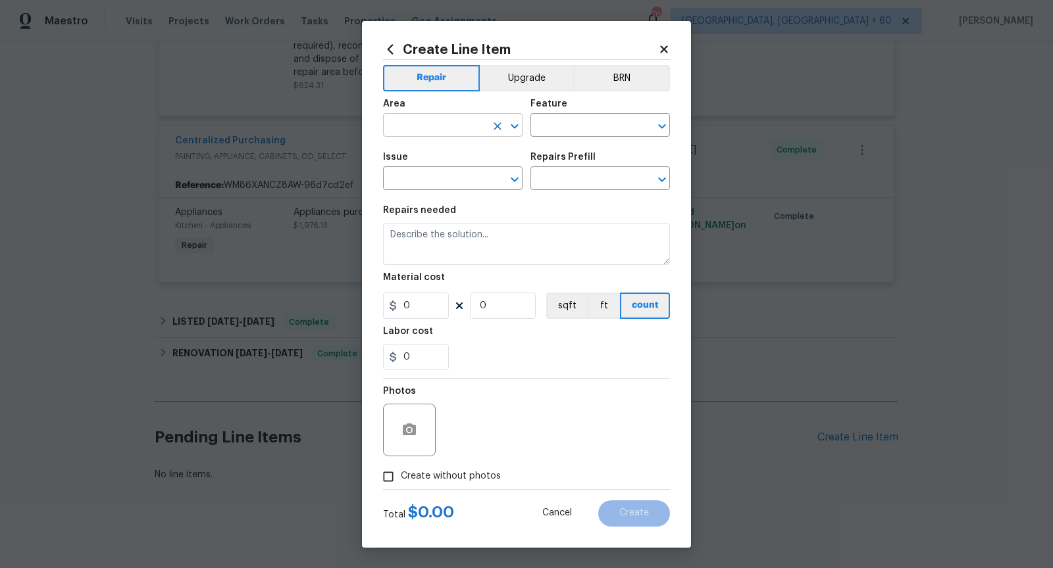
click at [510, 130] on icon "Open" at bounding box center [515, 126] width 16 height 16
click at [466, 187] on li "Exterior Overall" at bounding box center [452, 177] width 139 height 22
click at [663, 129] on icon "Open" at bounding box center [662, 126] width 16 height 16
type input "Exterior Overall"
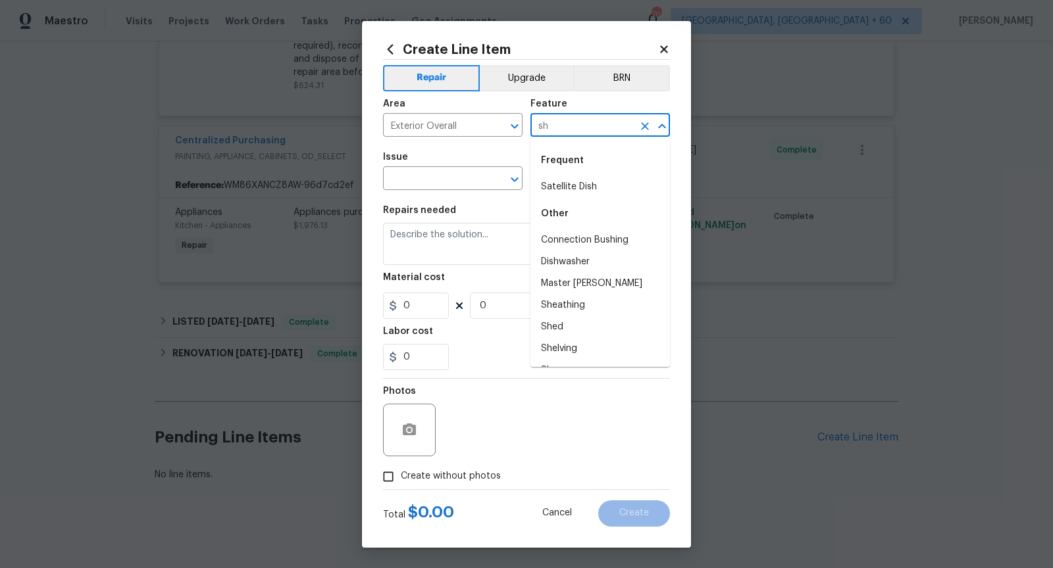
type input "s"
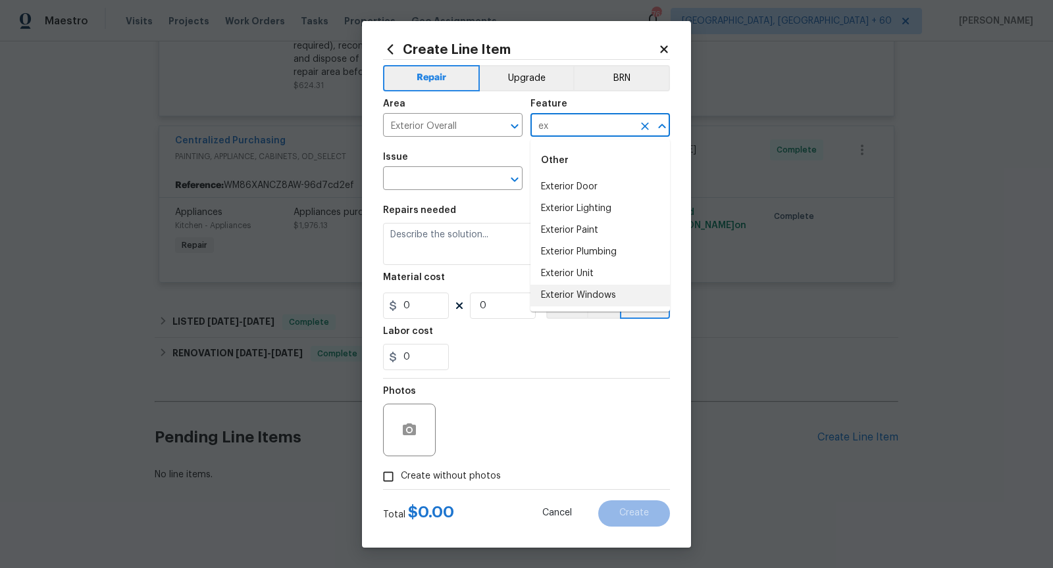
click at [618, 295] on li "Exterior Windows" at bounding box center [599, 296] width 139 height 22
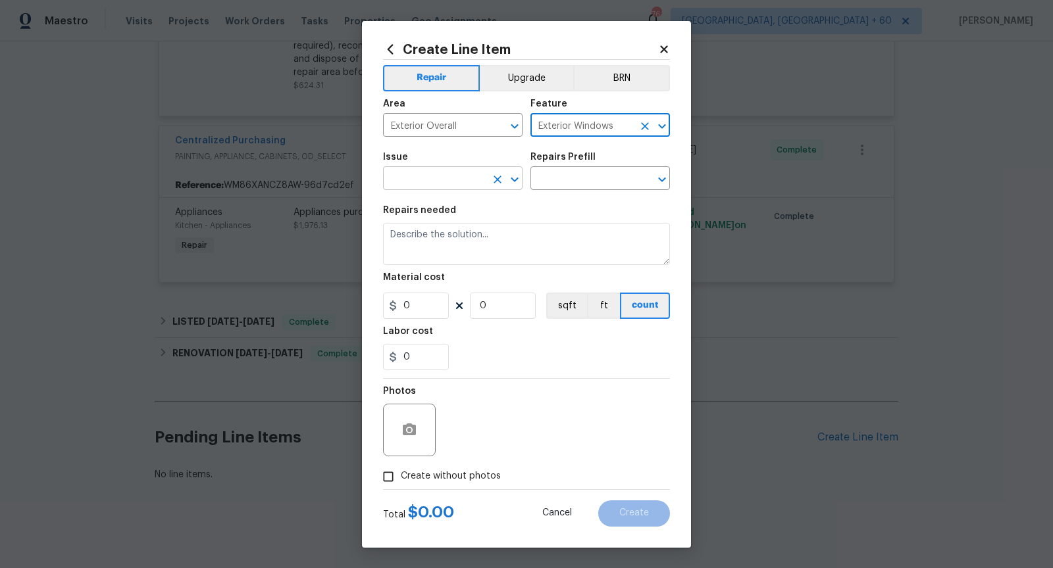
click at [518, 184] on icon "Open" at bounding box center [515, 180] width 16 height 16
type input "Exterior Windows"
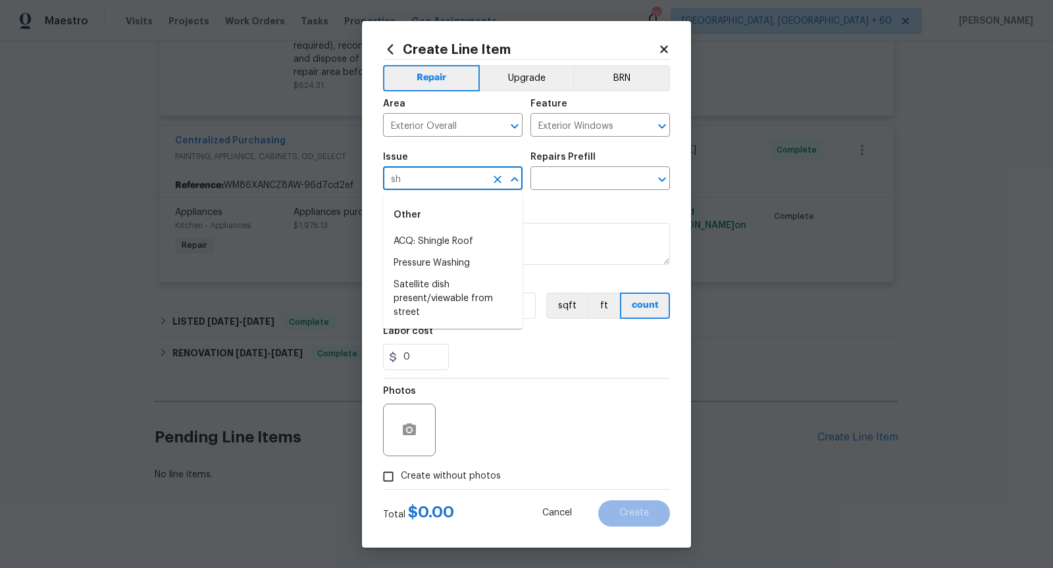
type input "s"
click at [445, 280] on li "Windows & Skylights" at bounding box center [452, 277] width 139 height 22
click at [662, 184] on icon "Open" at bounding box center [662, 180] width 16 height 16
type input "Windows & Skylights"
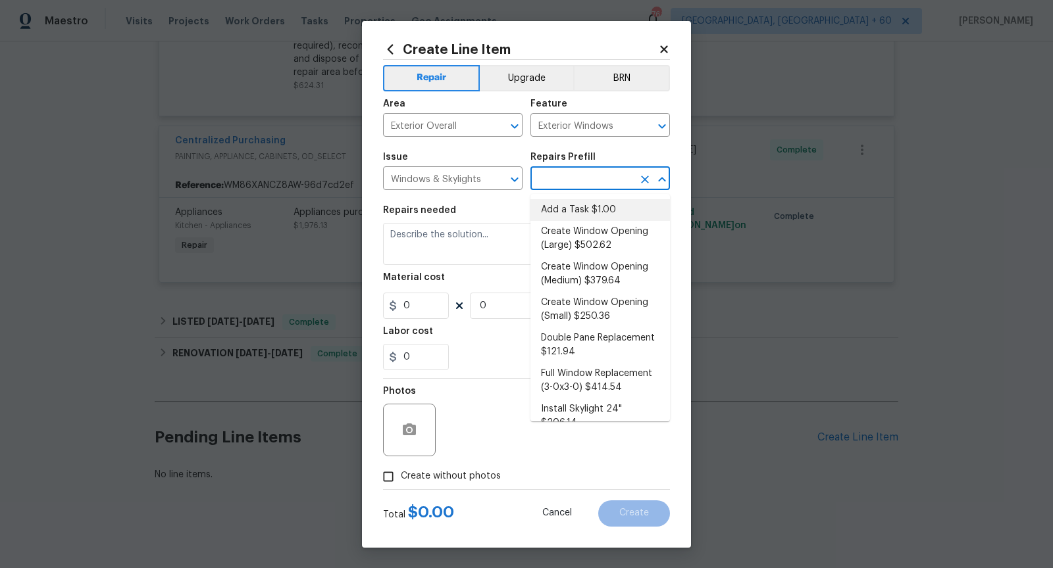
click at [588, 206] on li "Add a Task $1.00" at bounding box center [599, 210] width 139 height 22
type input "Add a Task $1.00"
type textarea "HPM to detail"
type input "1"
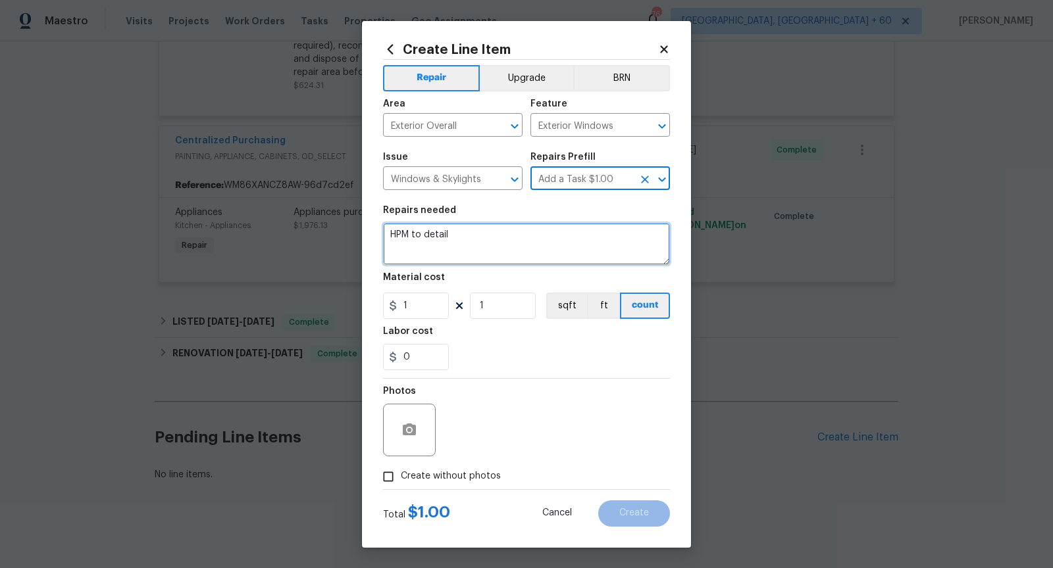
click at [494, 236] on textarea "HPM to detail" at bounding box center [526, 244] width 287 height 42
paste textarea "Shutters Faded - Please match shutters"
type textarea "HOA violations - Shutters Faded - Please match shutters colors"
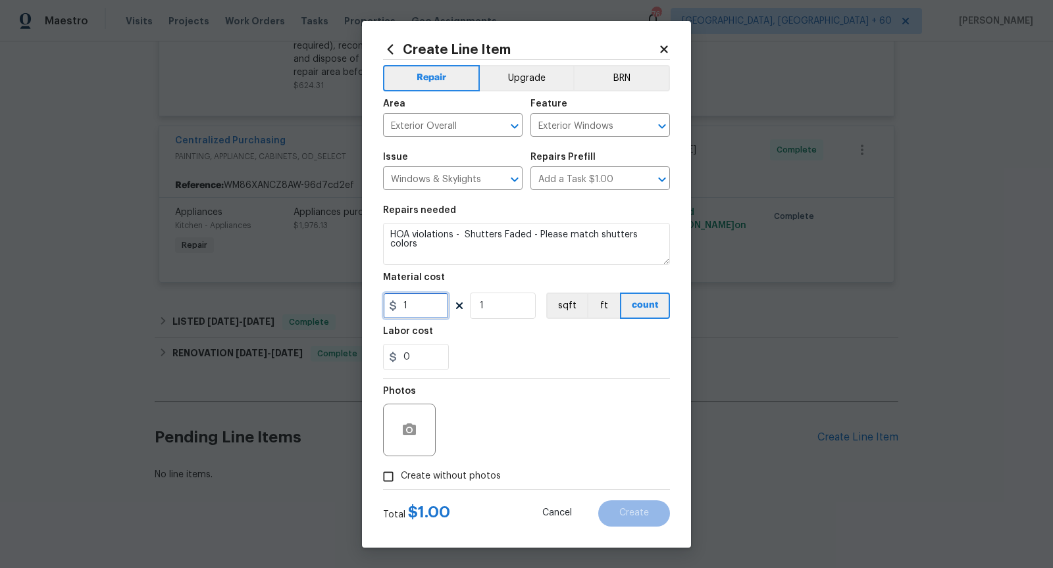
click at [415, 305] on input "1" at bounding box center [416, 306] width 66 height 26
type input "75"
click at [409, 436] on icon "button" at bounding box center [409, 430] width 16 height 16
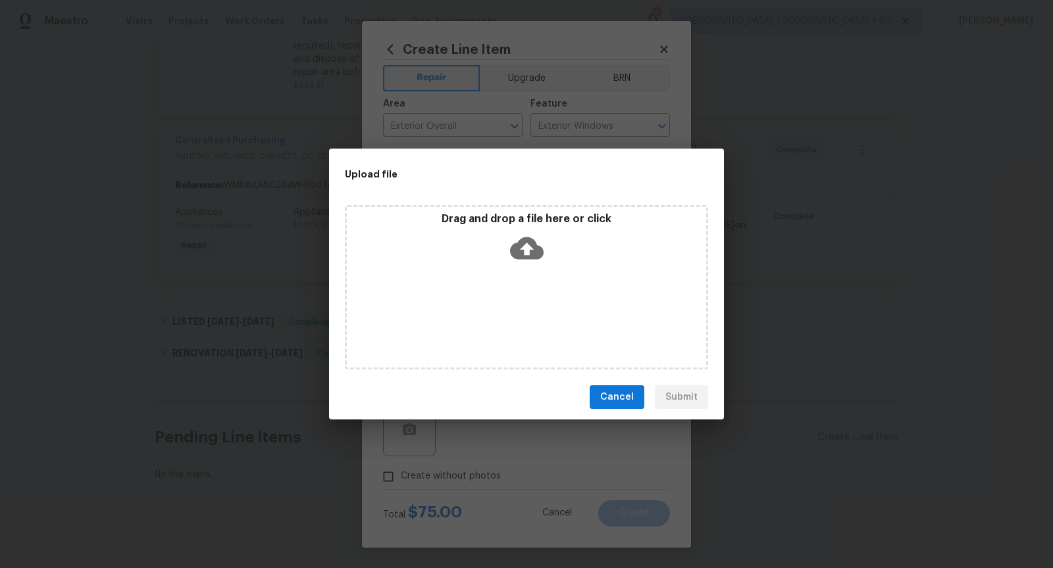
click at [527, 253] on icon at bounding box center [527, 249] width 34 height 34
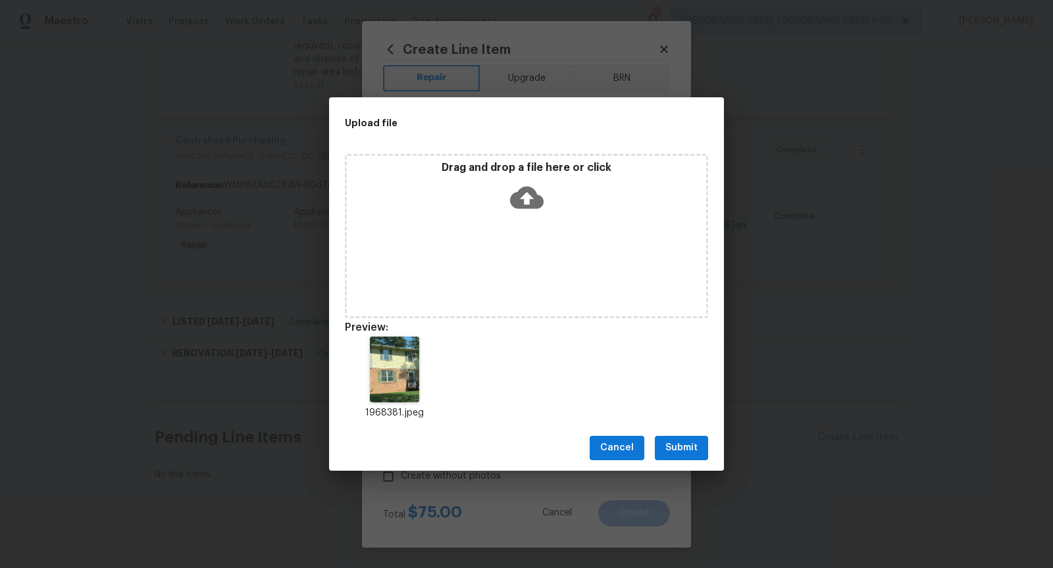
click at [680, 443] on span "Submit" at bounding box center [681, 448] width 32 height 16
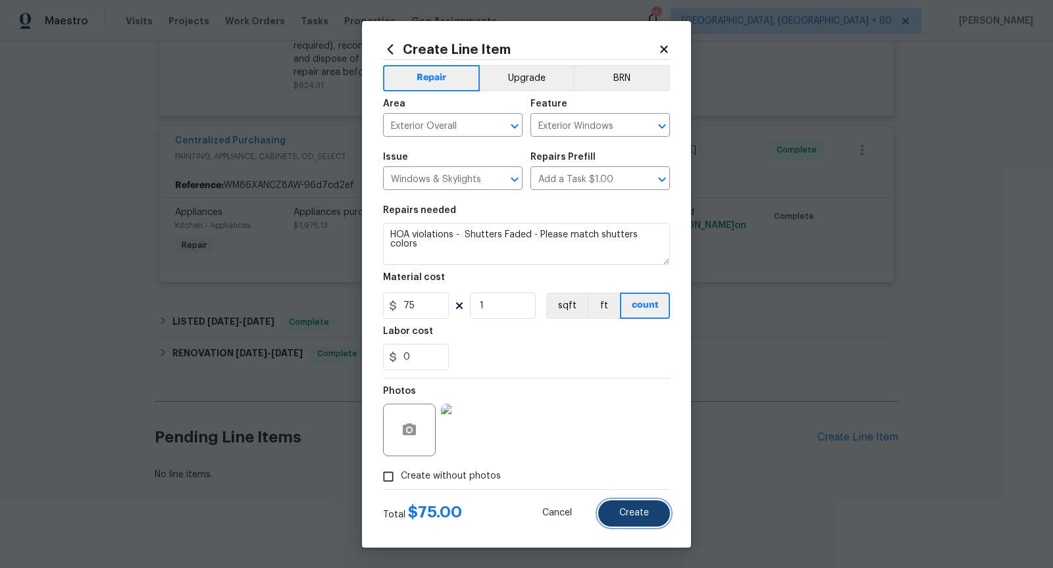
click at [640, 510] on span "Create" at bounding box center [634, 514] width 30 height 10
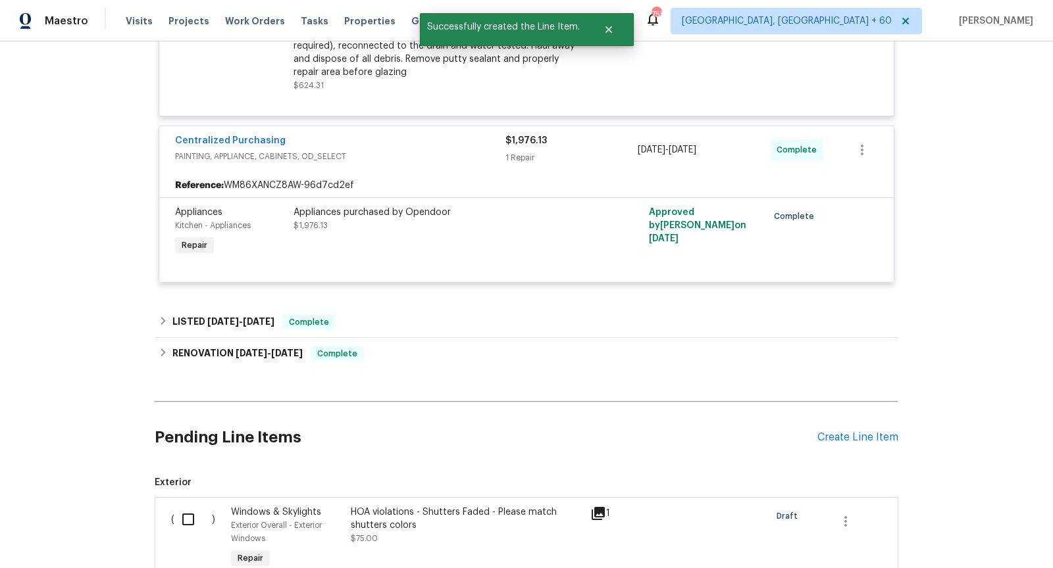
scroll to position [559, 0]
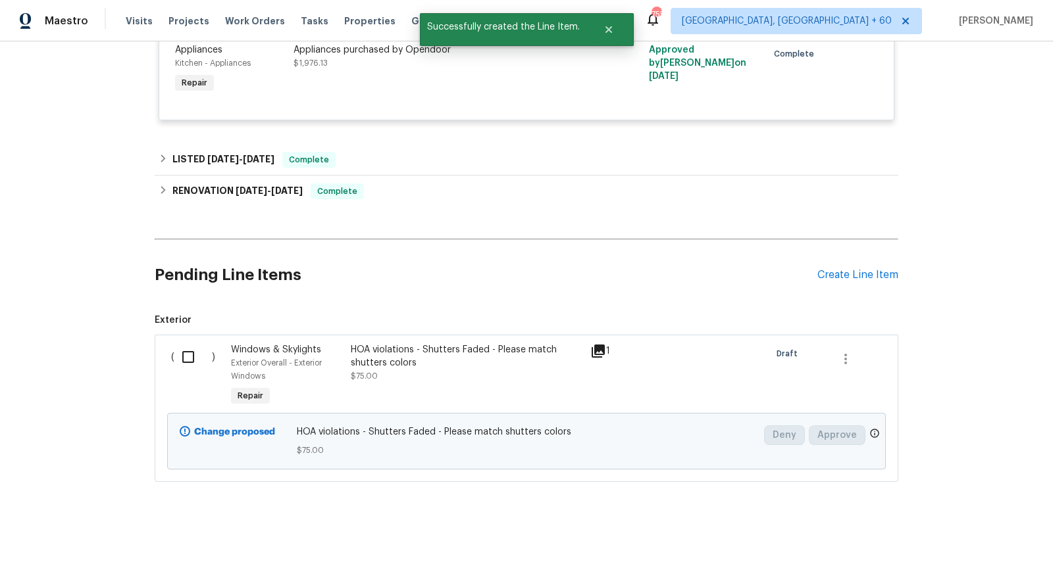
click at [190, 353] on input "checkbox" at bounding box center [192, 357] width 37 height 28
checkbox input "true"
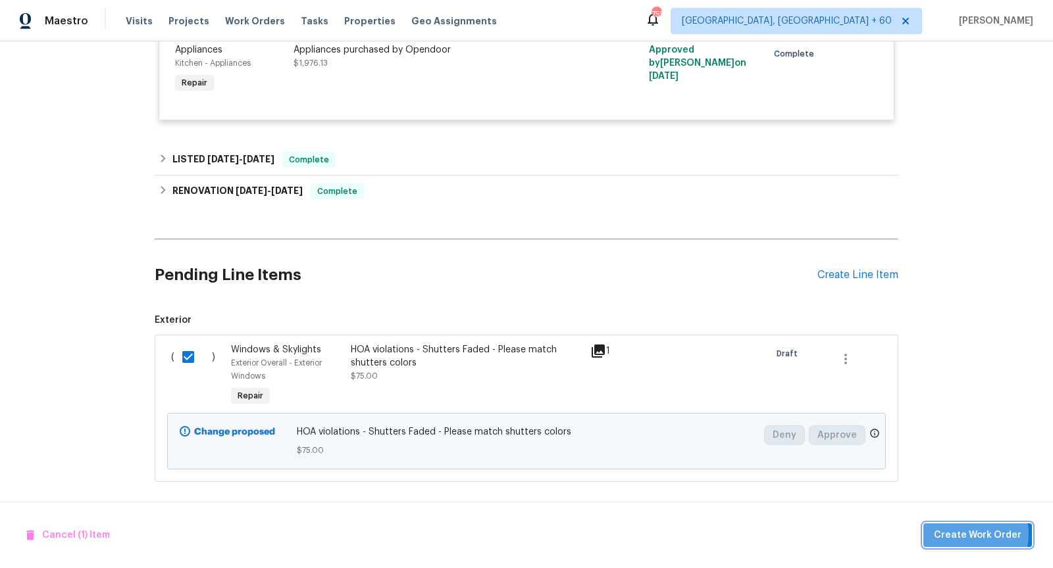
click at [970, 535] on span "Create Work Order" at bounding box center [976, 536] width 87 height 16
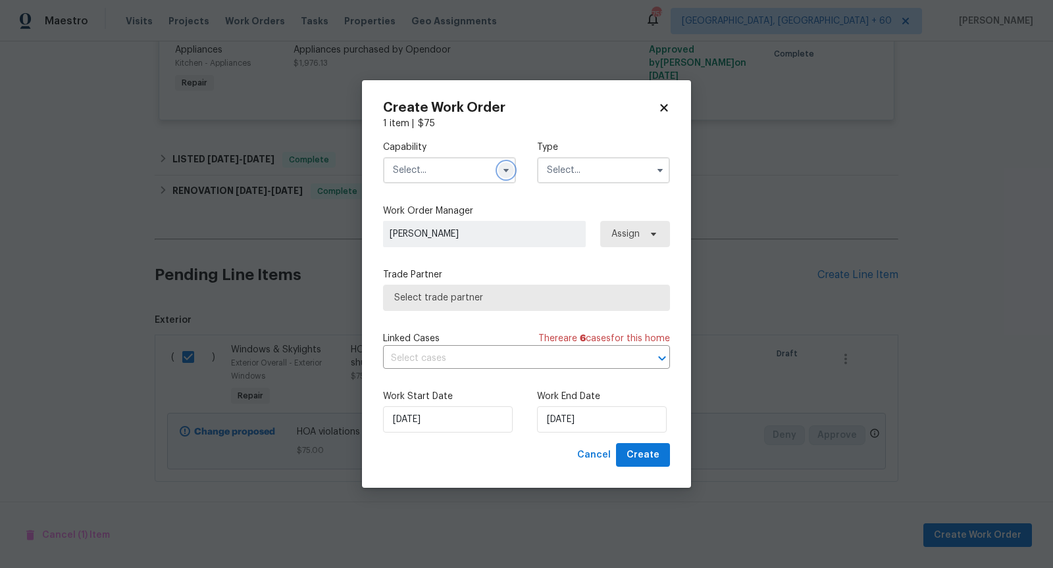
click at [501, 174] on icon "button" at bounding box center [506, 170] width 11 height 11
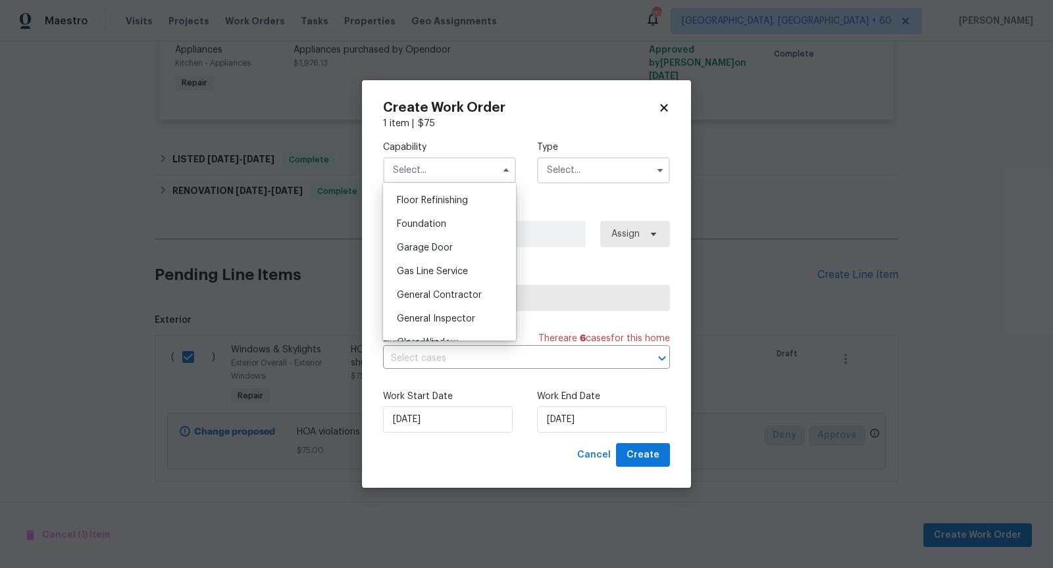
scroll to position [557, 0]
click at [446, 275] on div "General Contractor" at bounding box center [449, 271] width 126 height 24
type input "General Contractor"
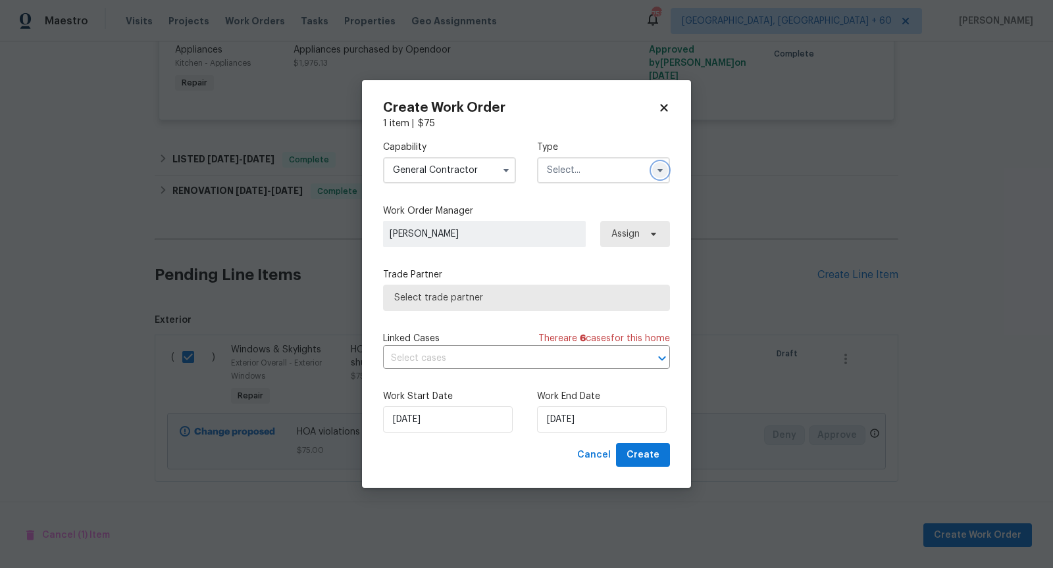
click at [665, 172] on button "button" at bounding box center [660, 170] width 16 height 16
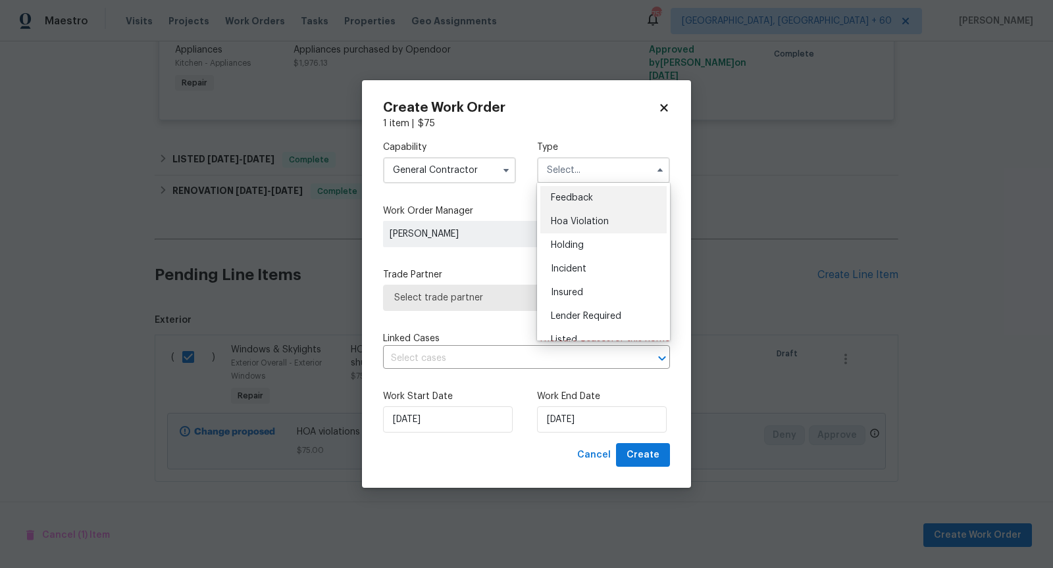
click at [591, 220] on span "Hoa Violation" at bounding box center [580, 221] width 58 height 9
type input "Hoa Violation"
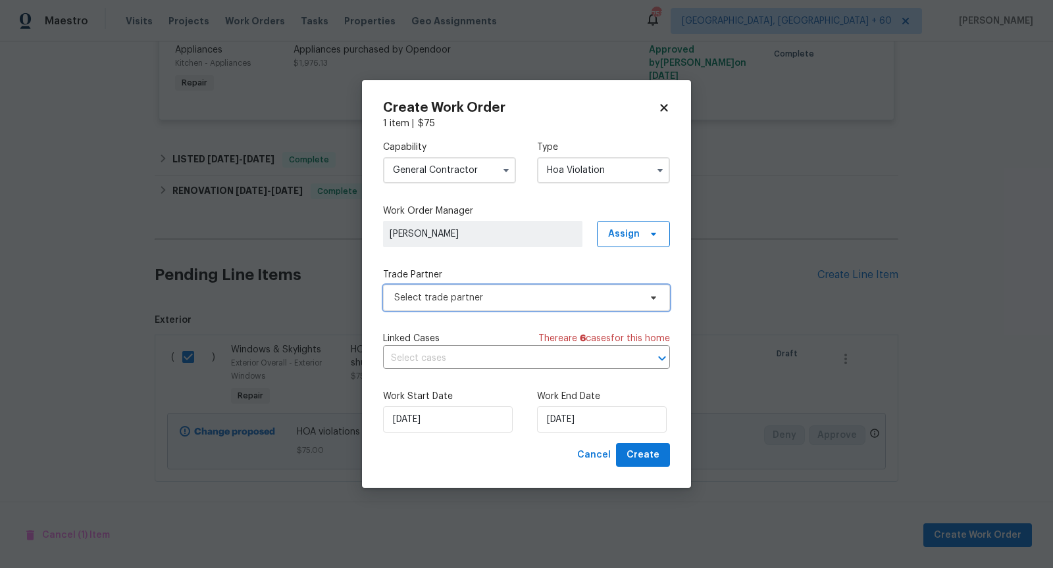
click at [517, 300] on span "Select trade partner" at bounding box center [516, 297] width 245 height 13
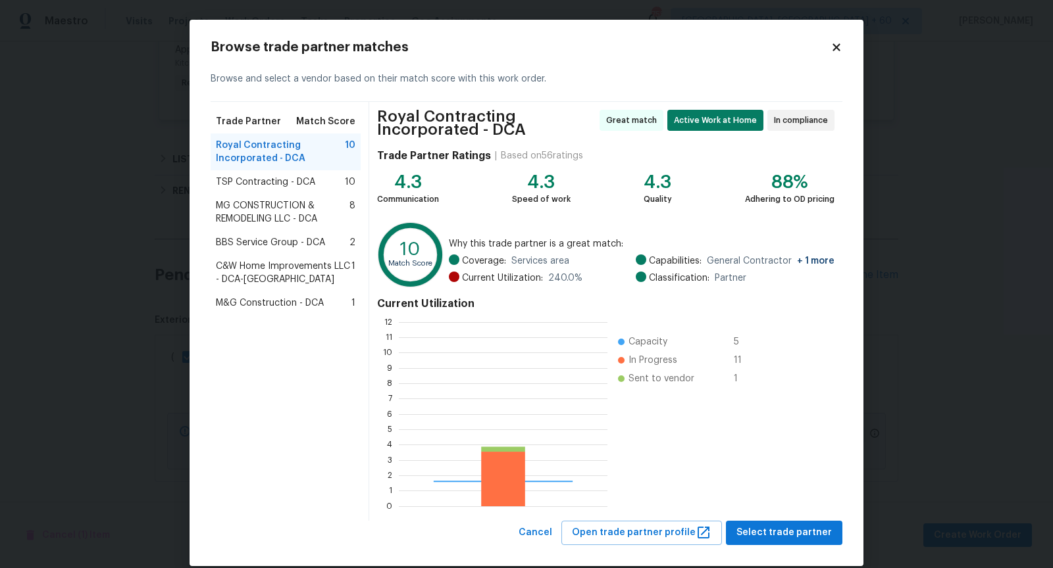
scroll to position [184, 208]
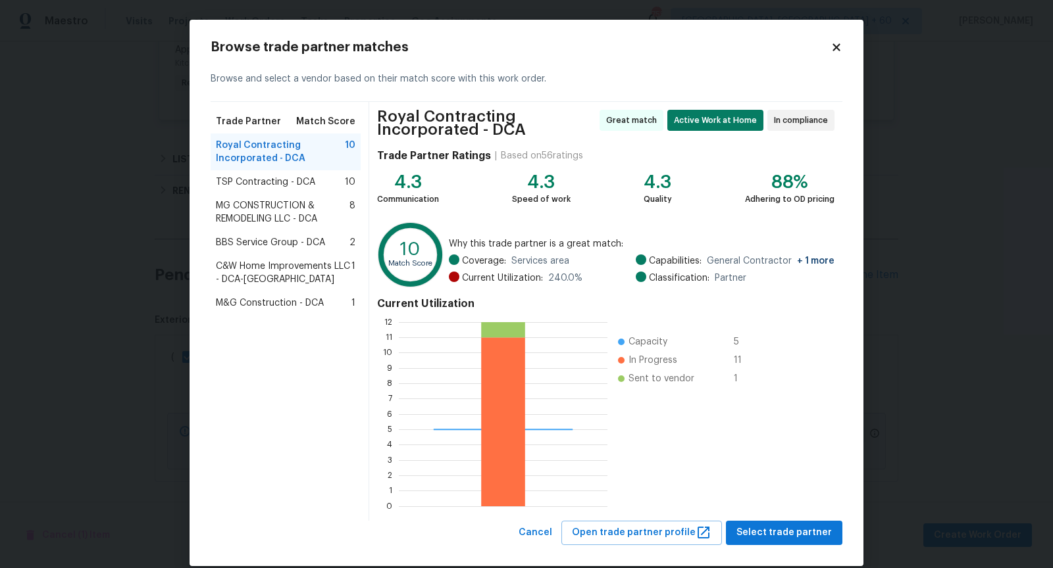
click at [285, 183] on span "TSP Contracting - DCA" at bounding box center [265, 182] width 99 height 13
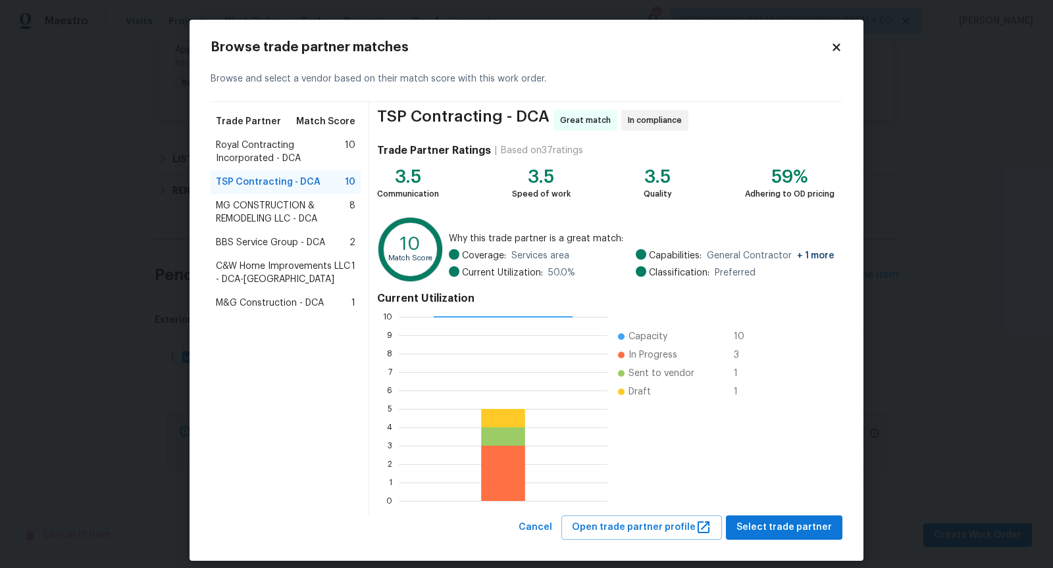
scroll to position [11, 0]
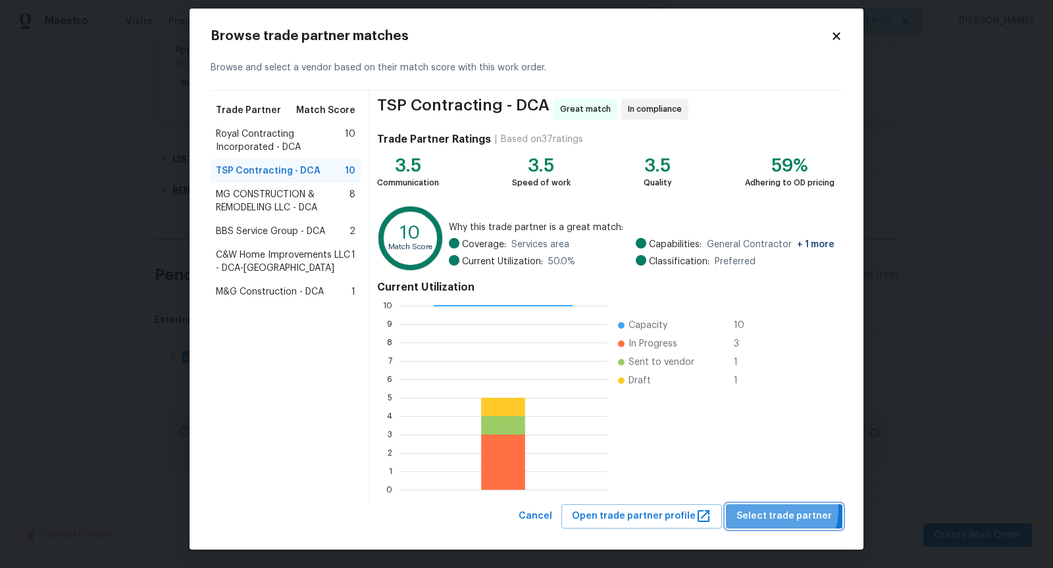
click at [784, 510] on span "Select trade partner" at bounding box center [783, 517] width 95 height 16
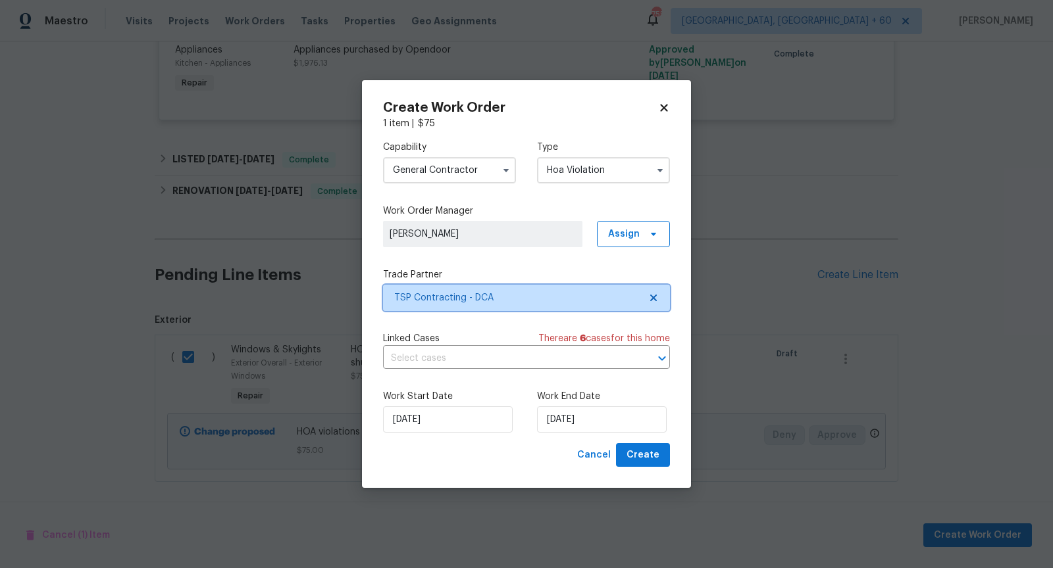
scroll to position [0, 0]
click at [660, 355] on icon "Open" at bounding box center [662, 359] width 16 height 16
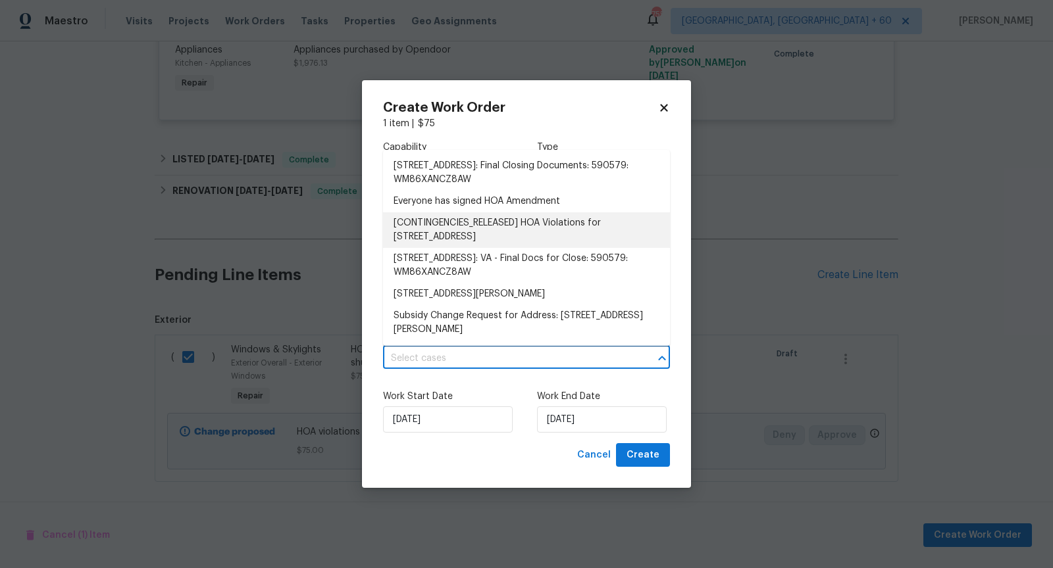
click at [490, 220] on li "[CONTINGENCIES_RELEASED] HOA Violations for 8 Birch Ln, Stafford, VA 22554" at bounding box center [526, 230] width 287 height 36
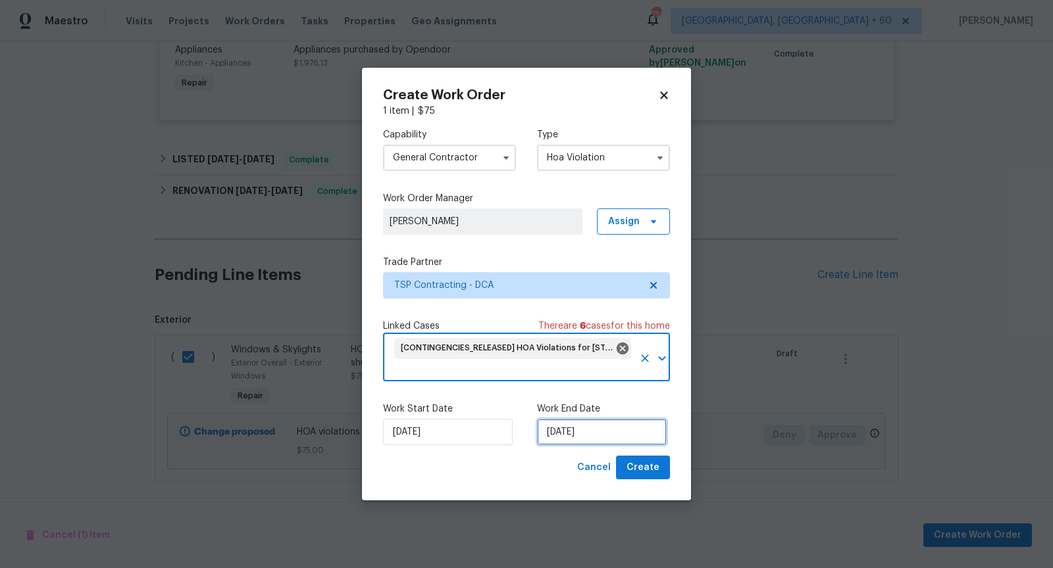
click at [582, 432] on input "04/09/2025" at bounding box center [602, 432] width 130 height 26
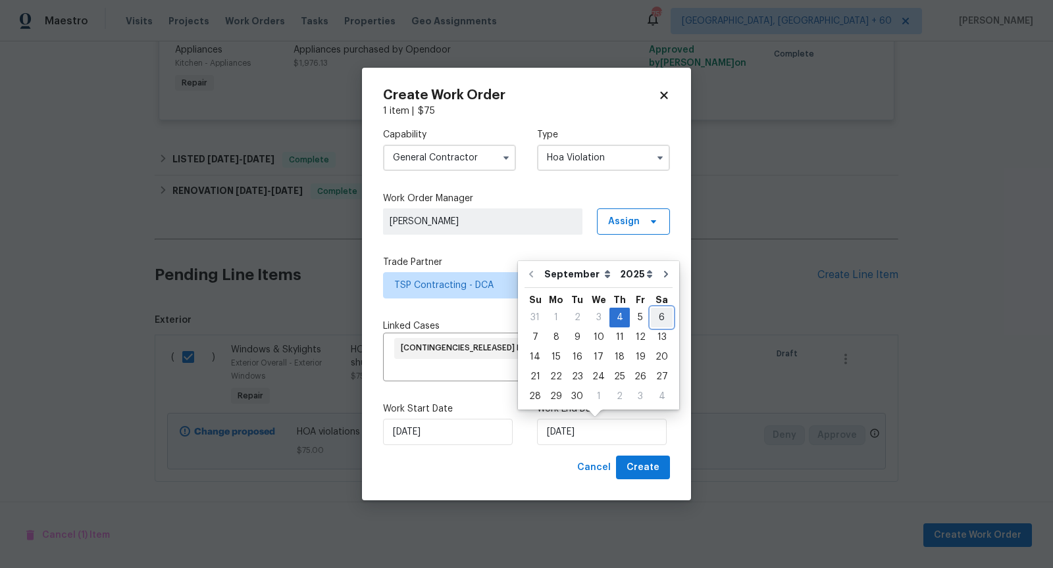
click at [654, 318] on div "6" at bounding box center [662, 318] width 22 height 18
type input "06/09/2025"
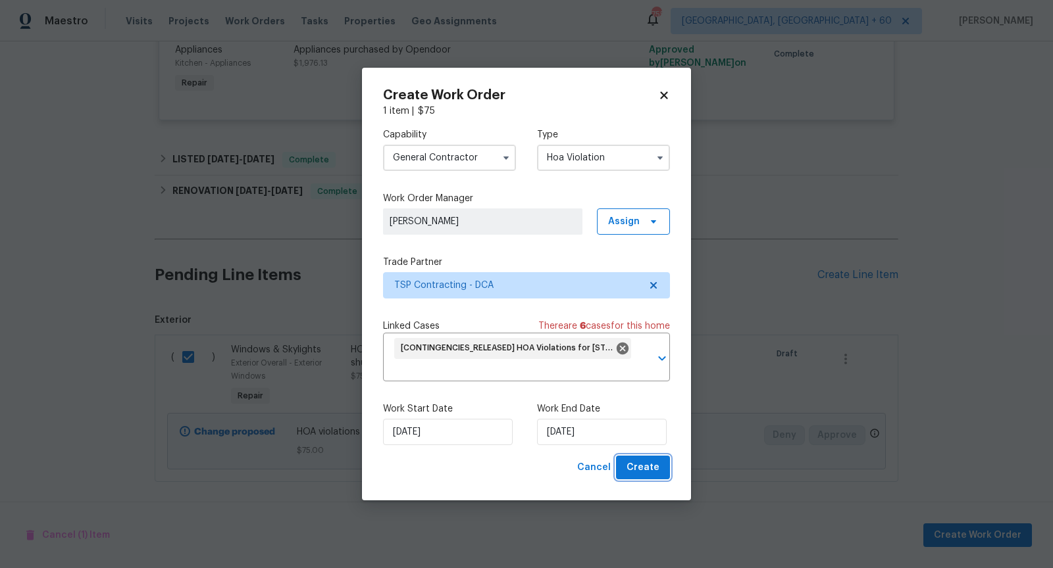
click at [662, 466] on button "Create" at bounding box center [643, 468] width 54 height 24
checkbox input "false"
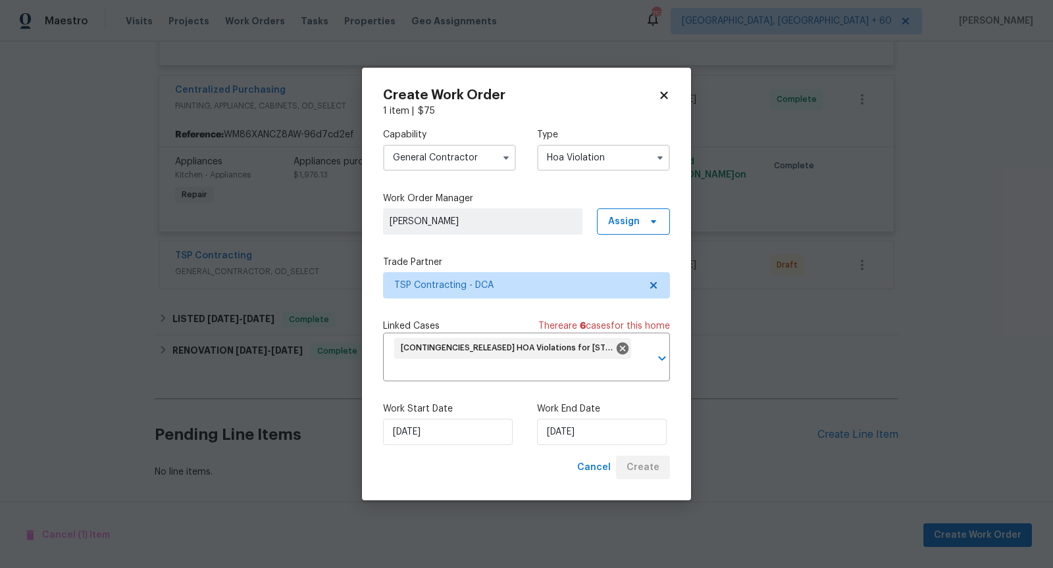
scroll to position [444, 0]
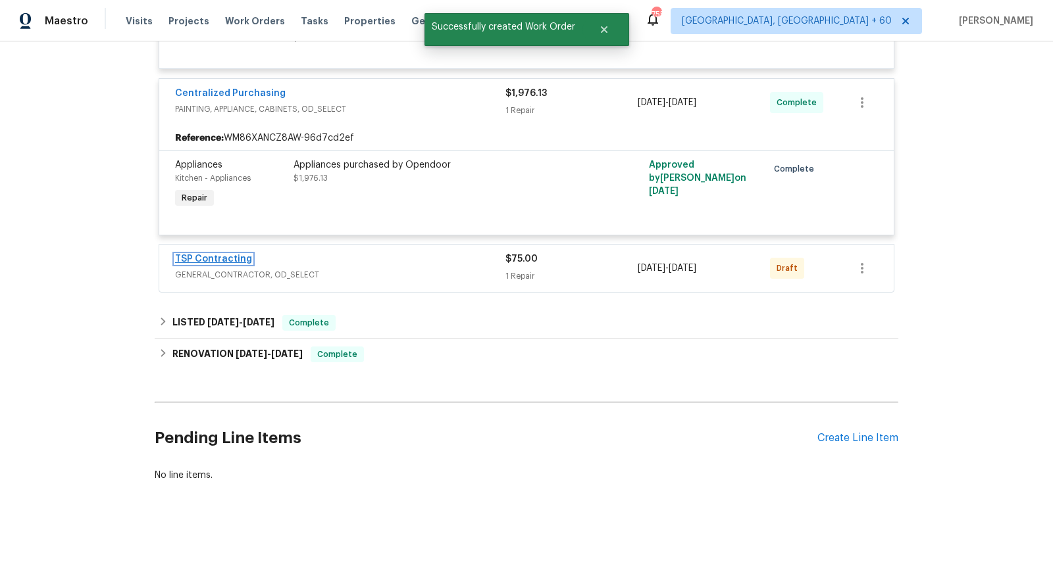
click at [220, 255] on link "TSP Contracting" at bounding box center [213, 259] width 77 height 9
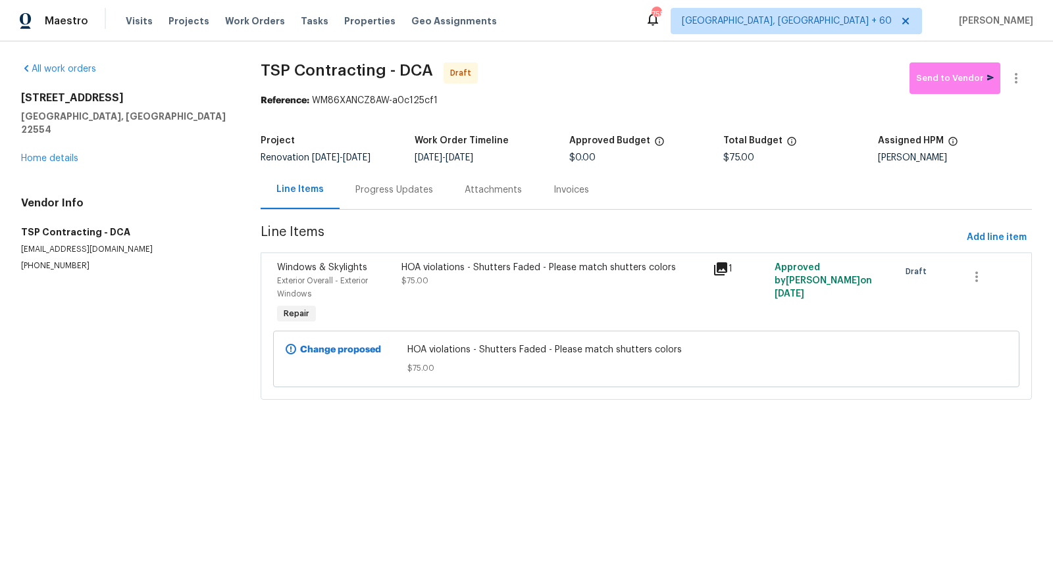
click at [424, 184] on div "Progress Updates" at bounding box center [394, 190] width 78 height 13
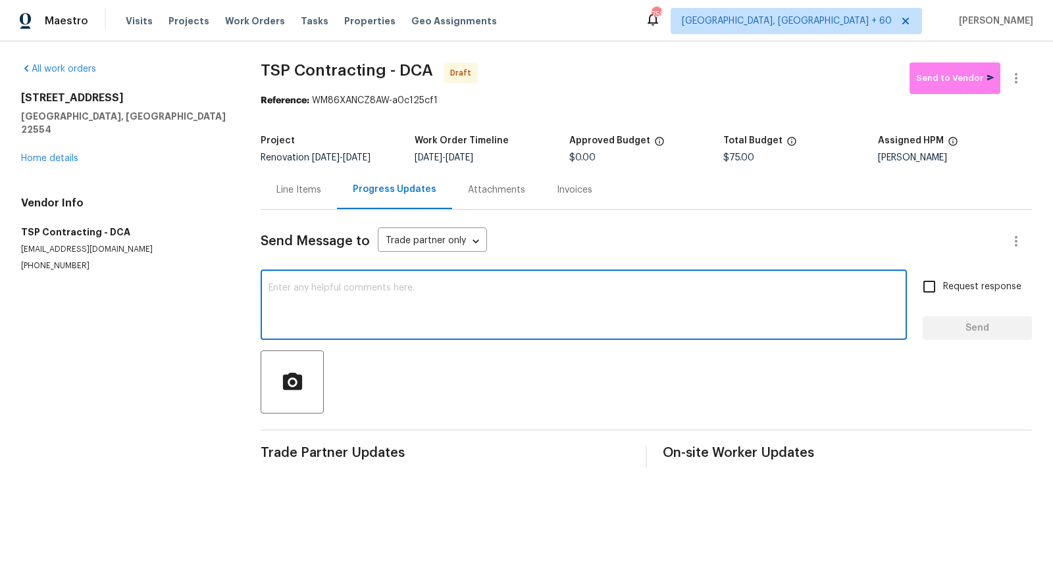
click at [307, 293] on textarea at bounding box center [583, 307] width 630 height 46
paste textarea "Hi, I'm Pranesh from Opendoor. Just wanted to check if you received the workord…"
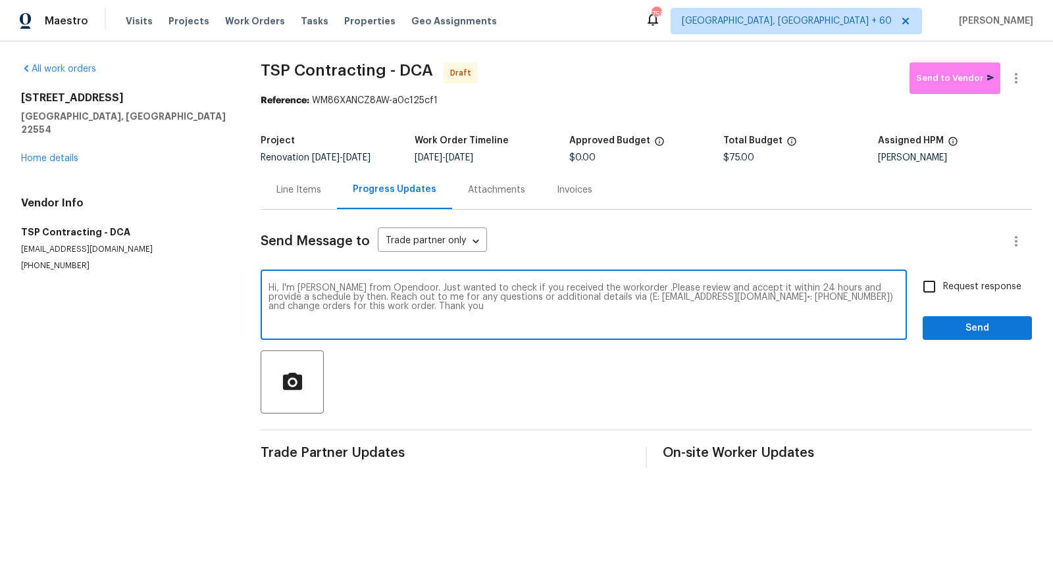
type textarea "Hi, I'm Pranesh from Opendoor. Just wanted to check if you received the workord…"
click at [933, 284] on input "Request response" at bounding box center [929, 287] width 28 height 28
checkbox input "true"
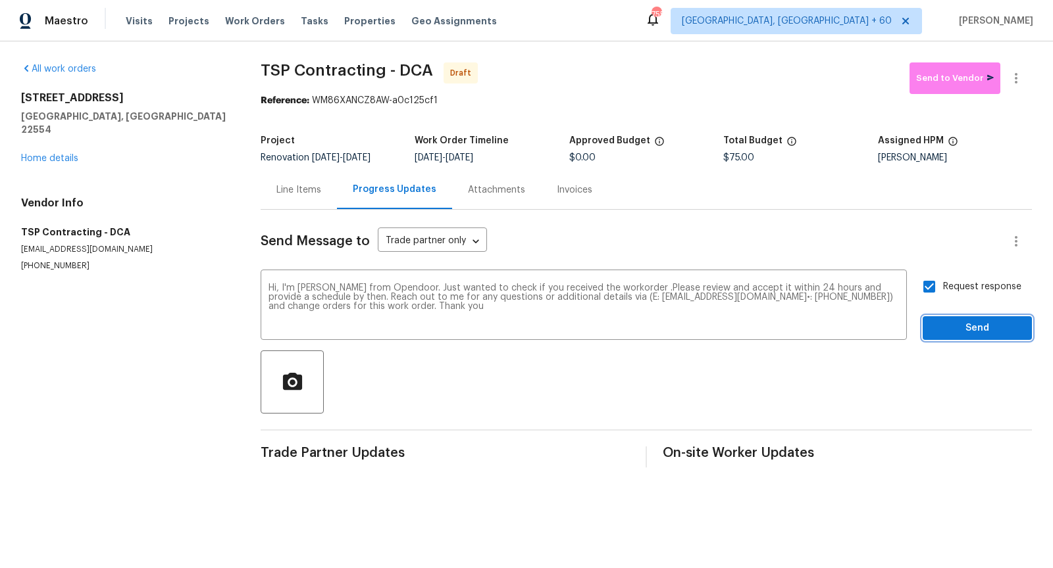
click at [962, 337] on button "Send" at bounding box center [976, 328] width 109 height 24
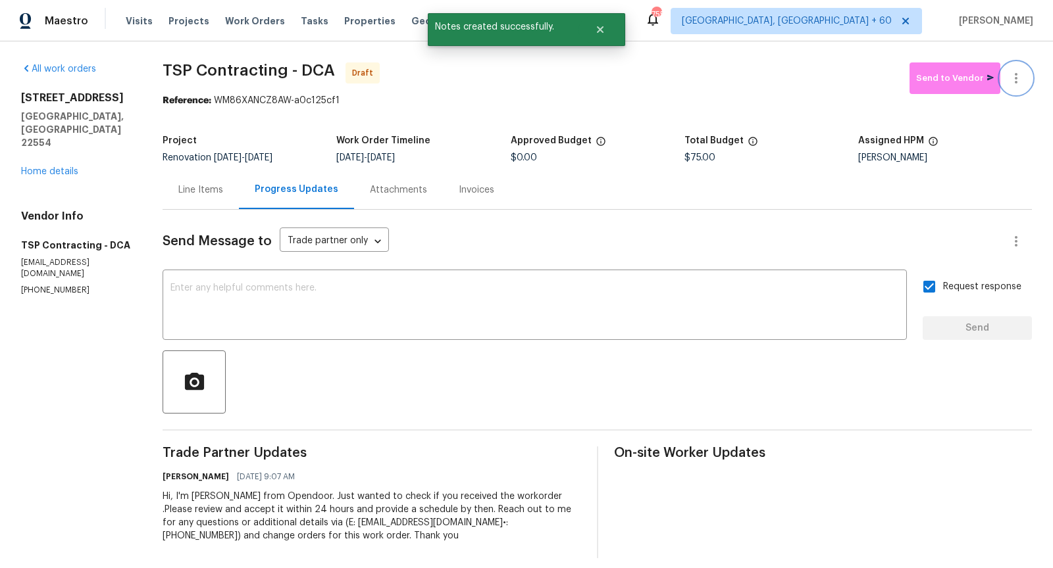
click at [1022, 70] on icon "button" at bounding box center [1016, 78] width 16 height 16
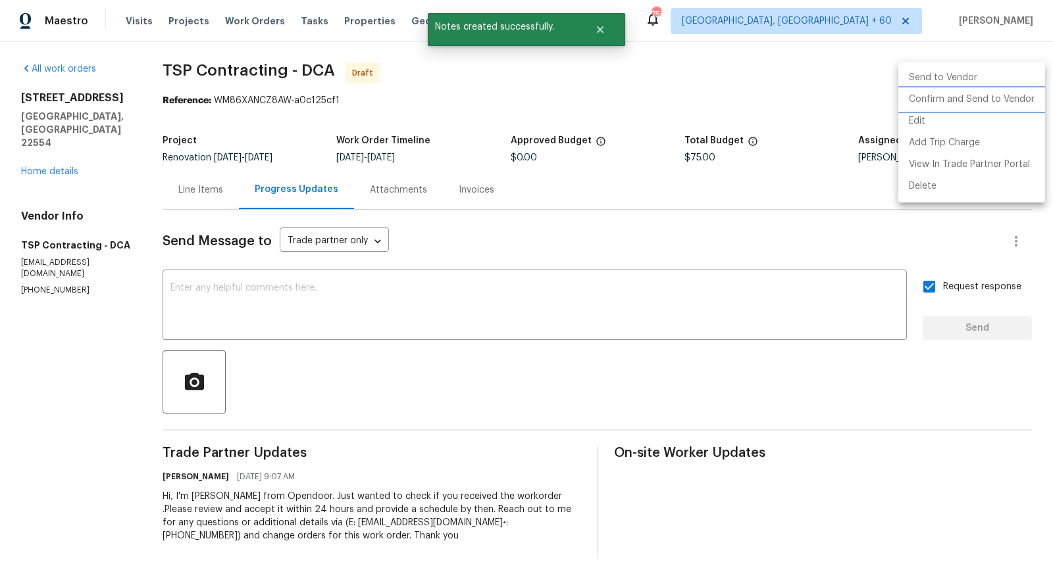
click at [914, 94] on li "Confirm and Send to Vendor" at bounding box center [971, 100] width 147 height 22
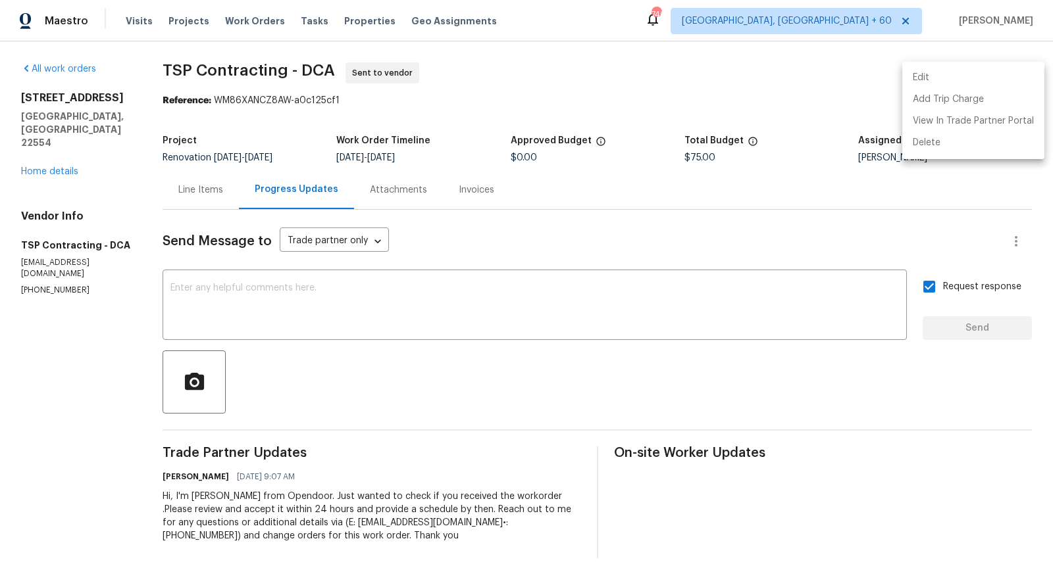
click at [559, 149] on div at bounding box center [526, 284] width 1053 height 568
click at [241, 318] on textarea at bounding box center [534, 307] width 728 height 46
